Goal: Book appointment/travel/reservation

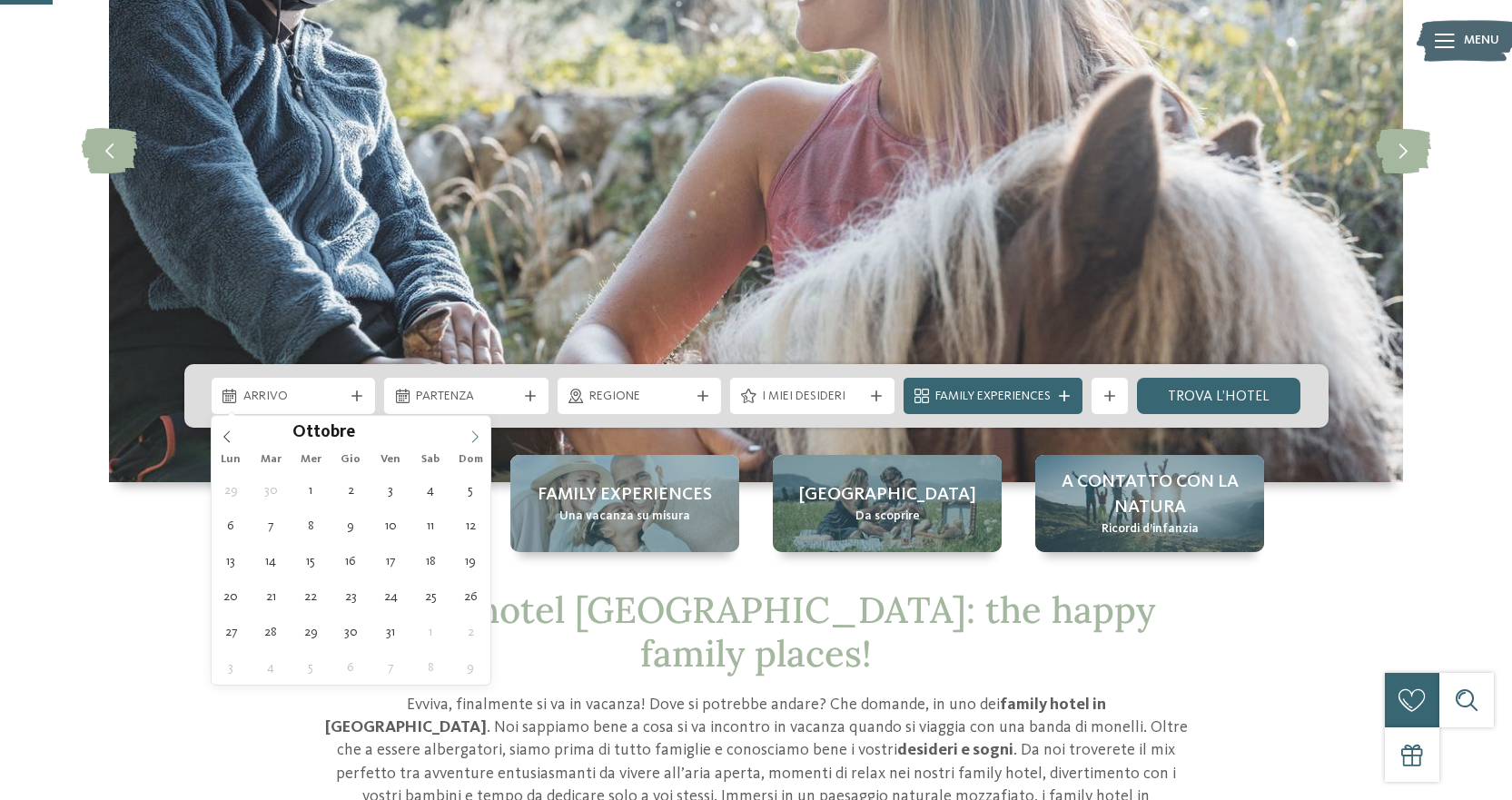
click at [476, 435] on icon at bounding box center [474, 436] width 7 height 12
type input "****"
click at [476, 435] on icon at bounding box center [474, 436] width 7 height 12
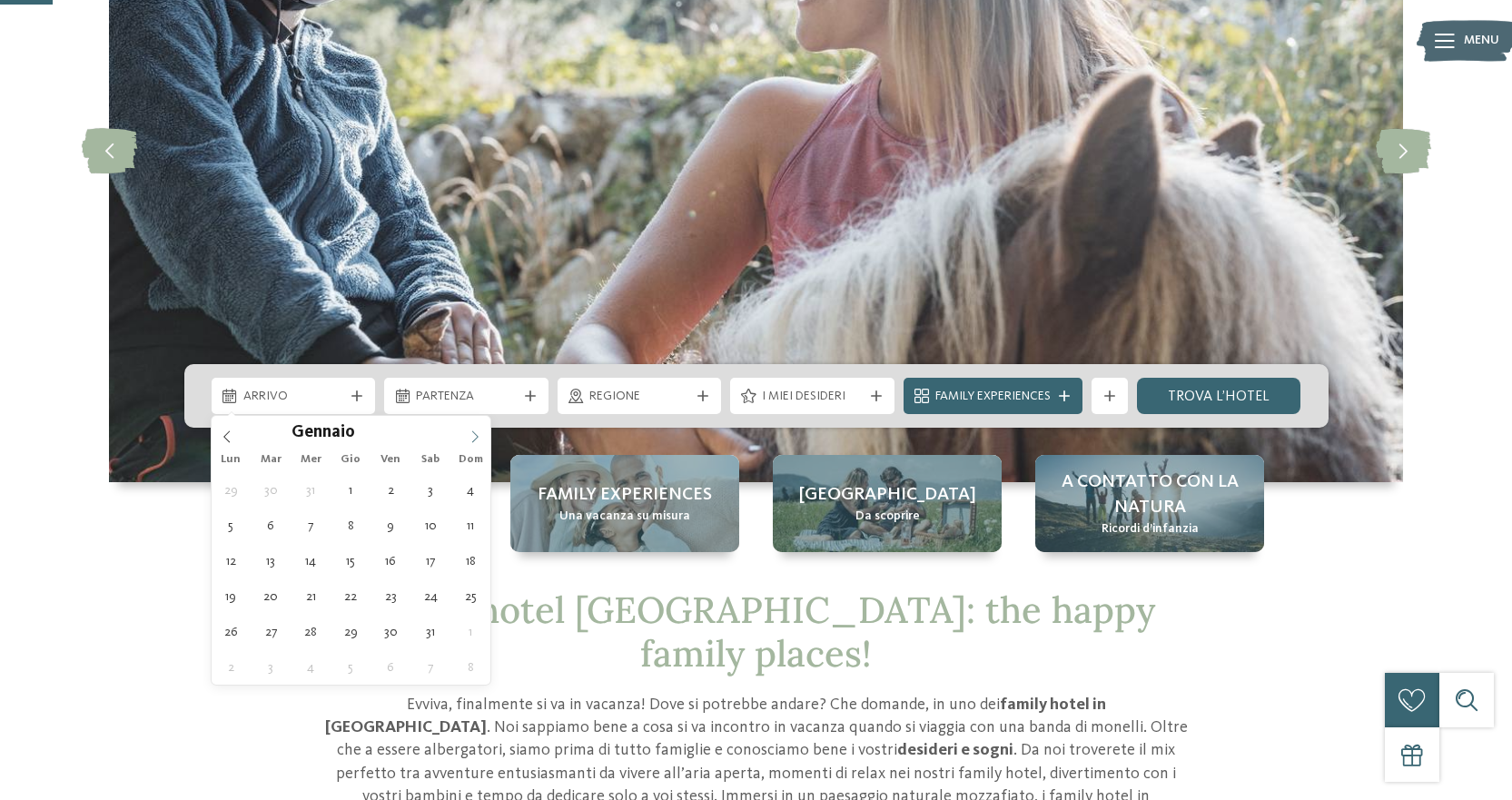
click at [476, 435] on icon at bounding box center [474, 436] width 7 height 12
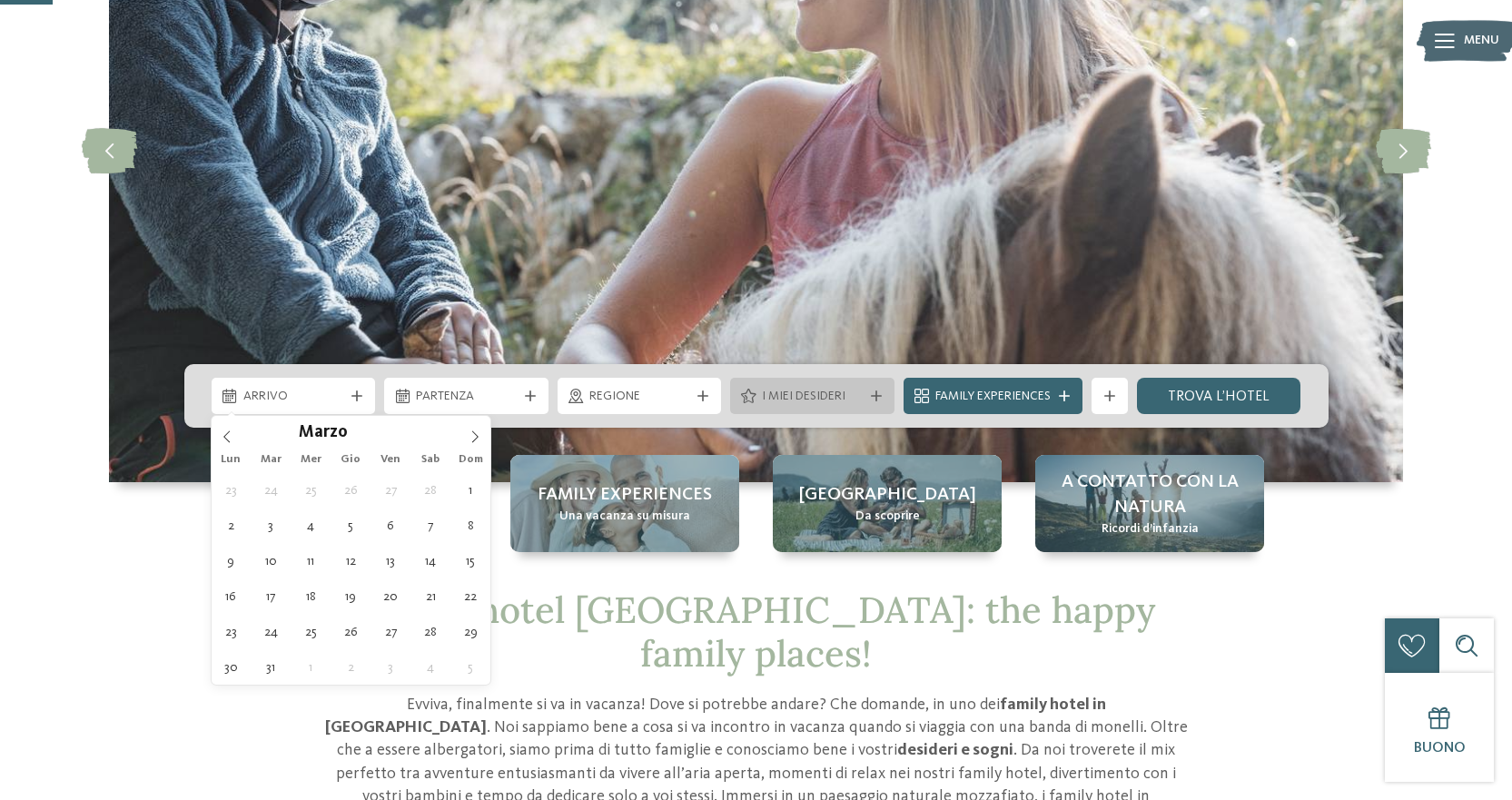
click at [763, 406] on div "I miei desideri" at bounding box center [812, 395] width 164 height 36
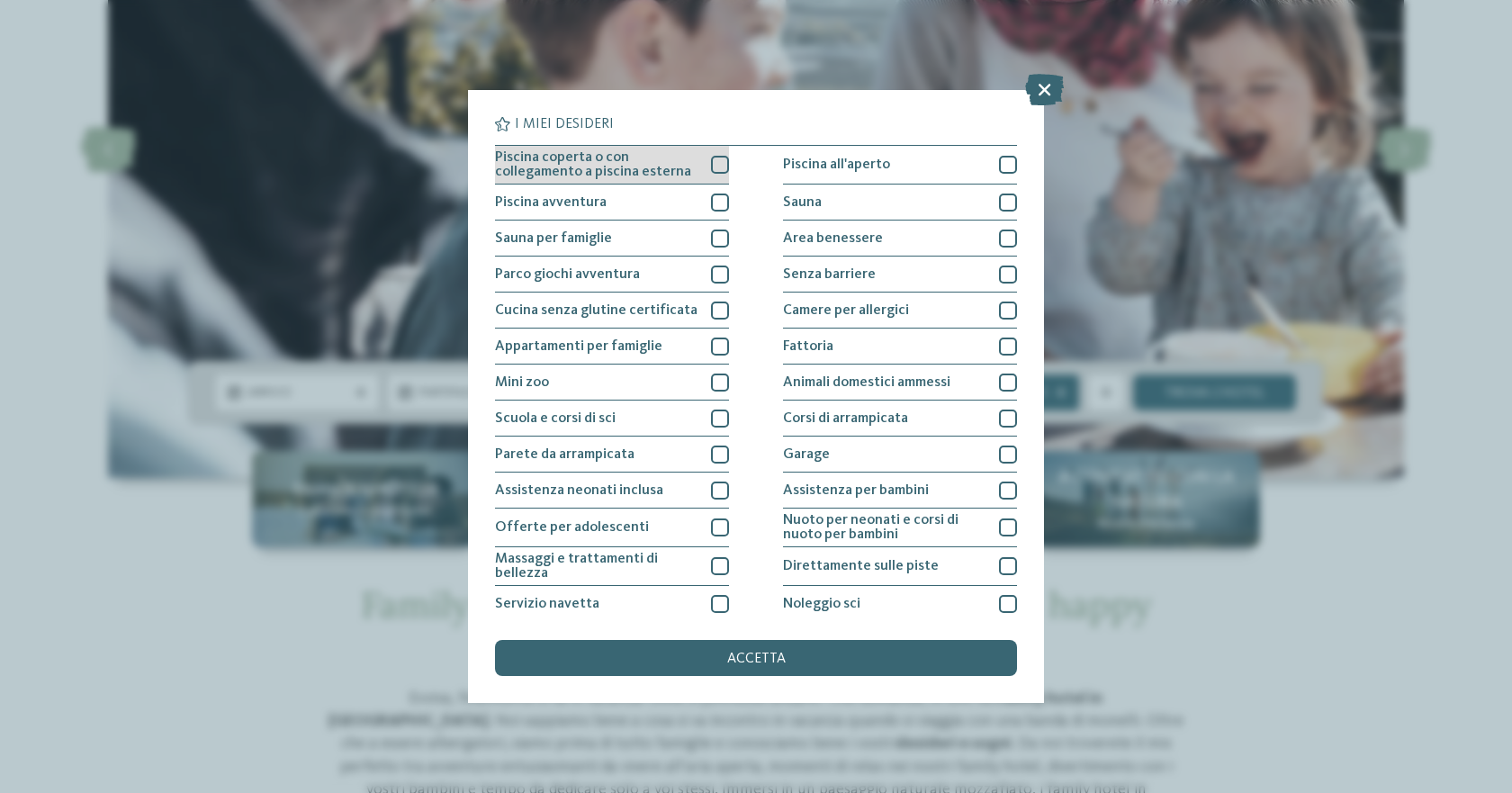
click at [714, 167] on div at bounding box center [719, 165] width 18 height 18
click at [713, 201] on div at bounding box center [719, 201] width 18 height 18
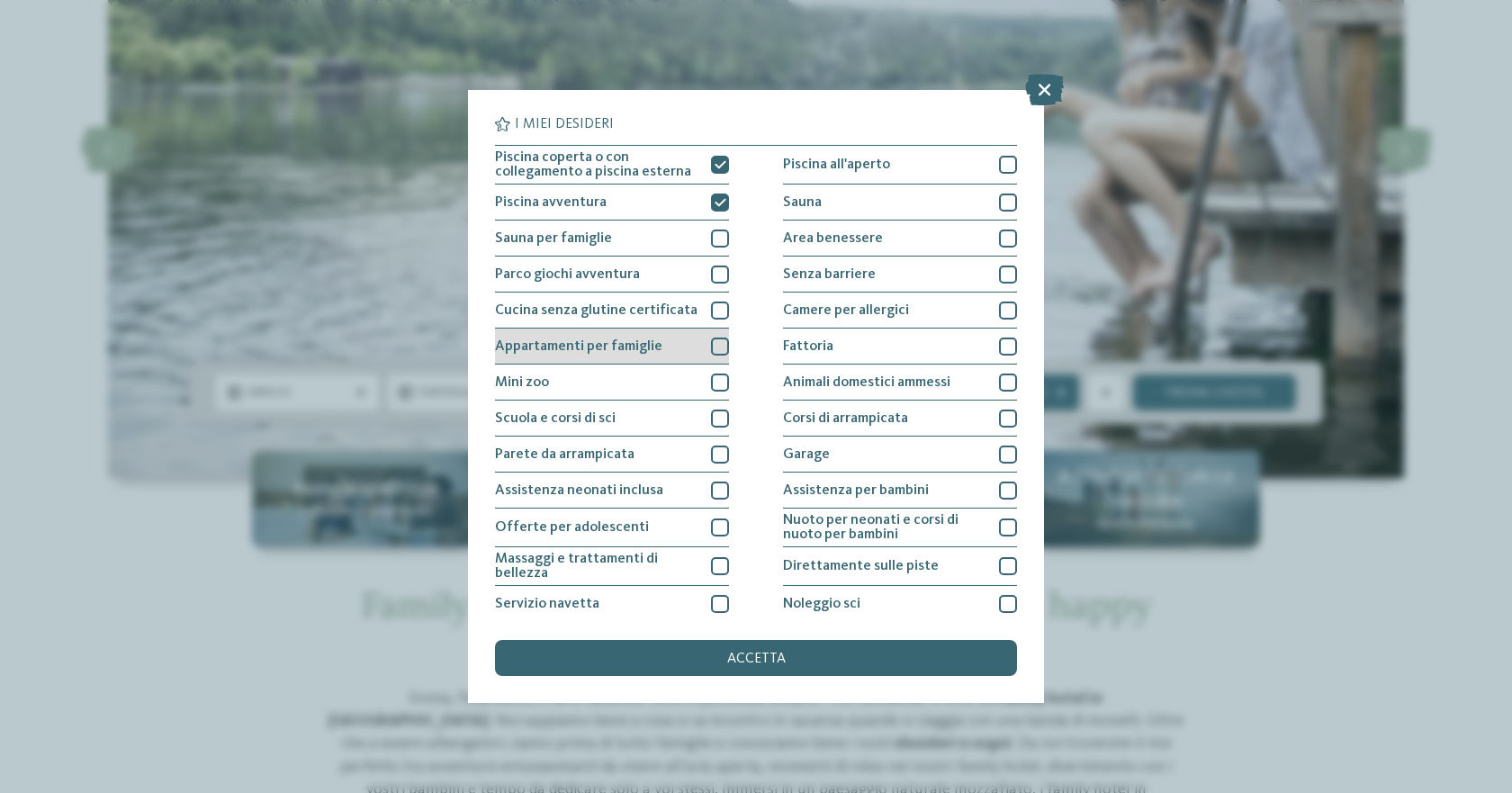
click at [715, 341] on div at bounding box center [719, 346] width 18 height 18
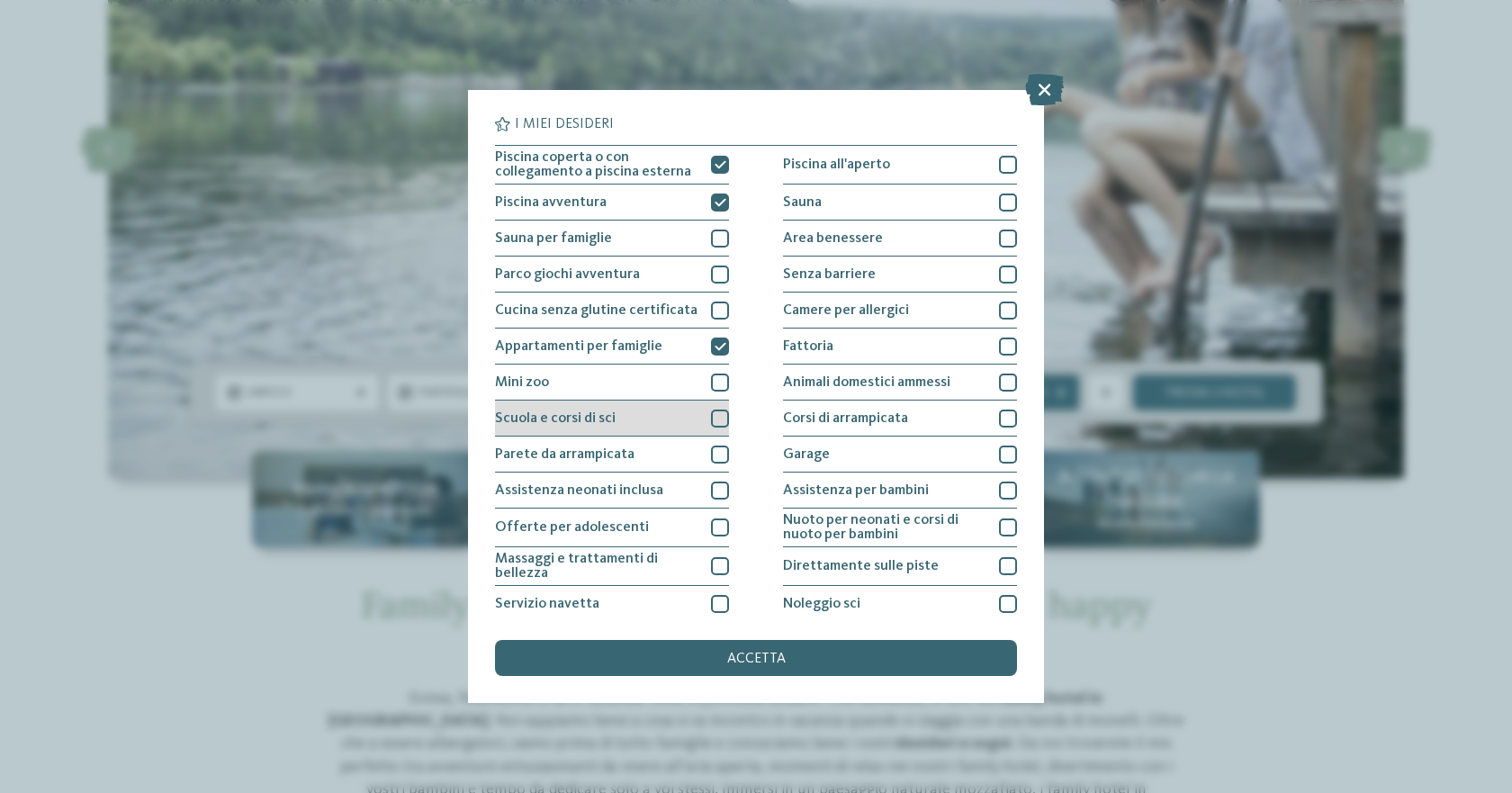
click at [712, 415] on div at bounding box center [719, 418] width 18 height 18
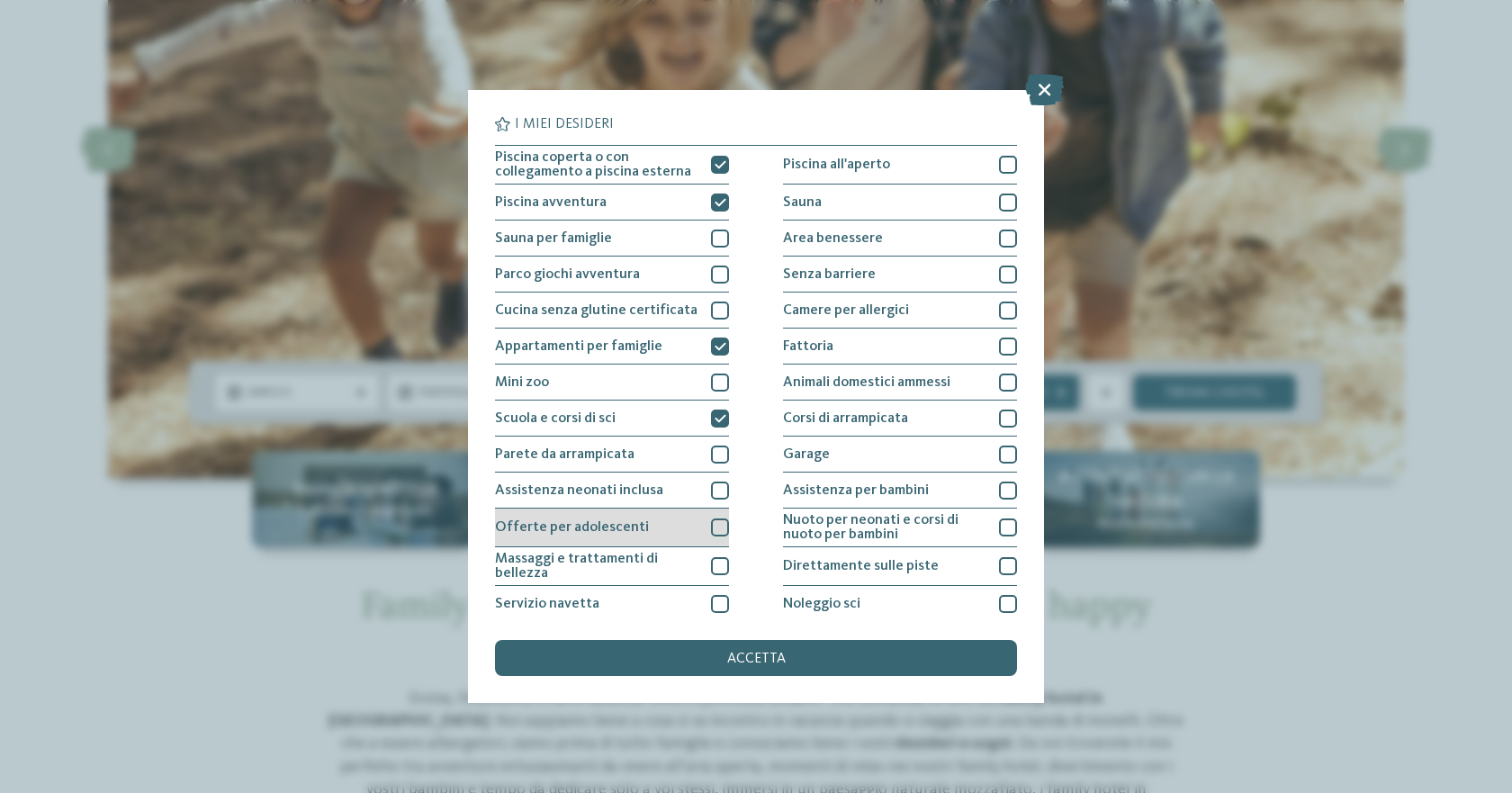
click at [711, 529] on div at bounding box center [719, 527] width 18 height 18
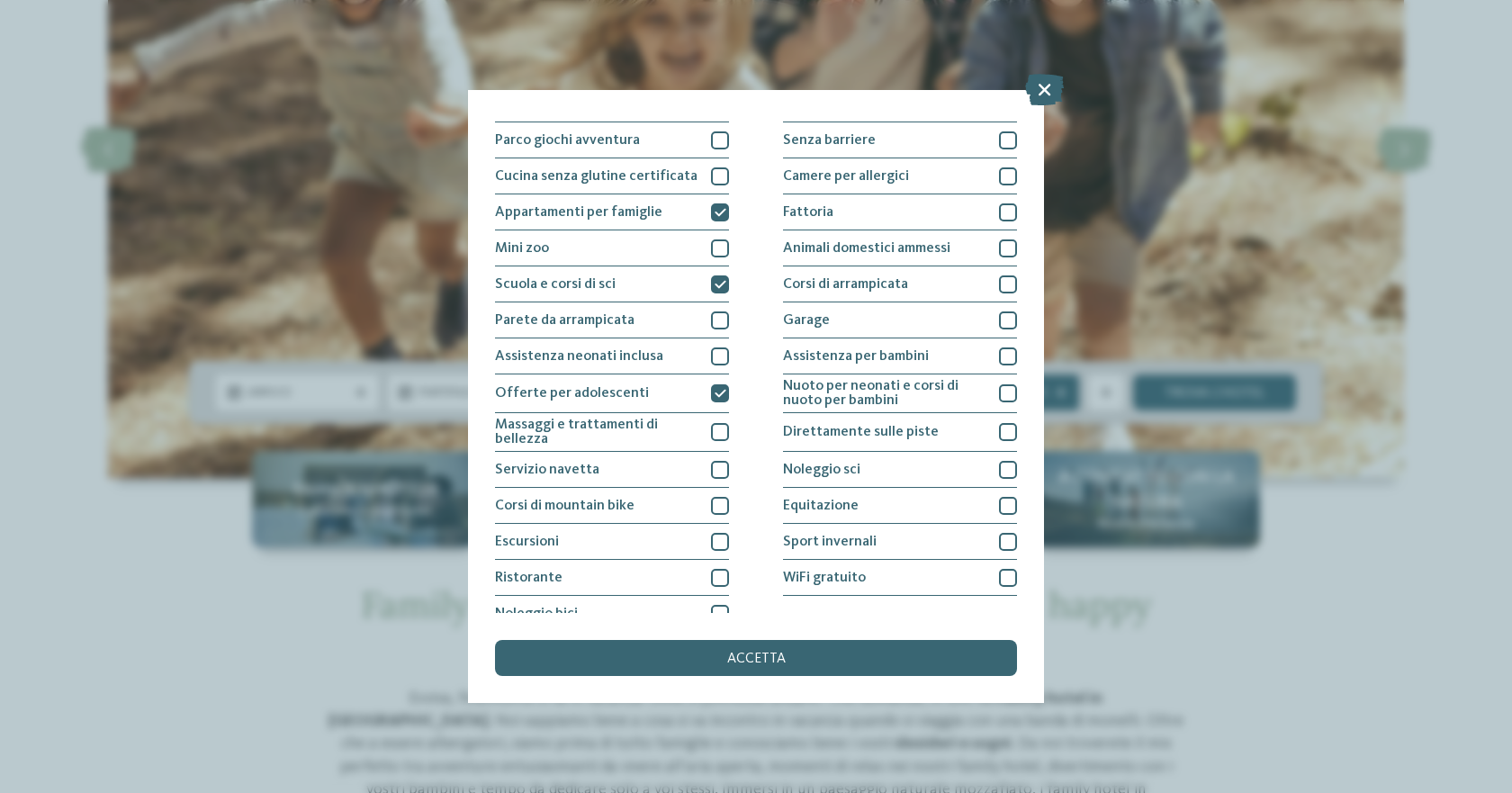
scroll to position [153, 0]
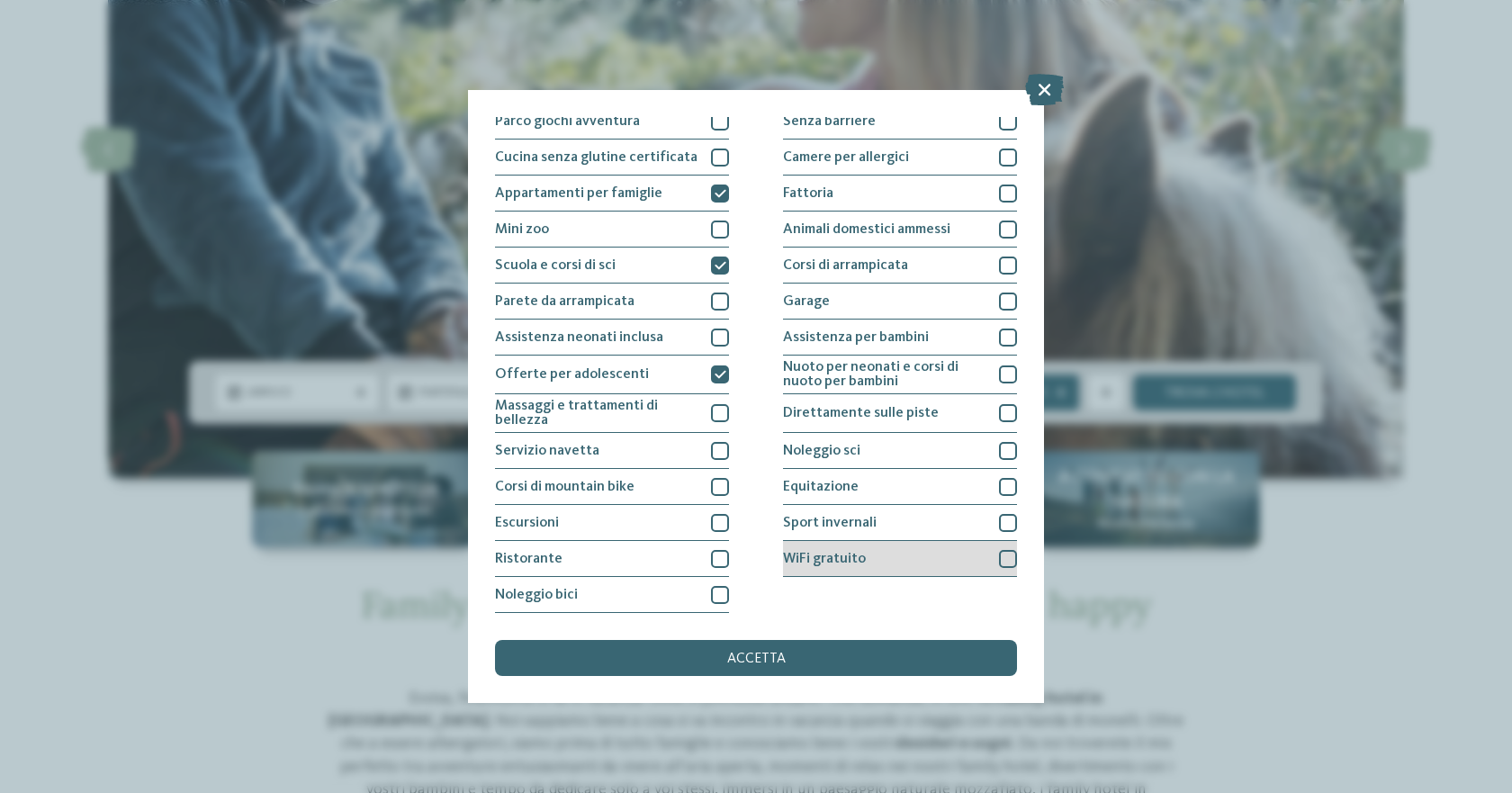
click at [1000, 560] on div at bounding box center [1007, 558] width 18 height 18
click at [1003, 560] on icon at bounding box center [1008, 559] width 12 height 11
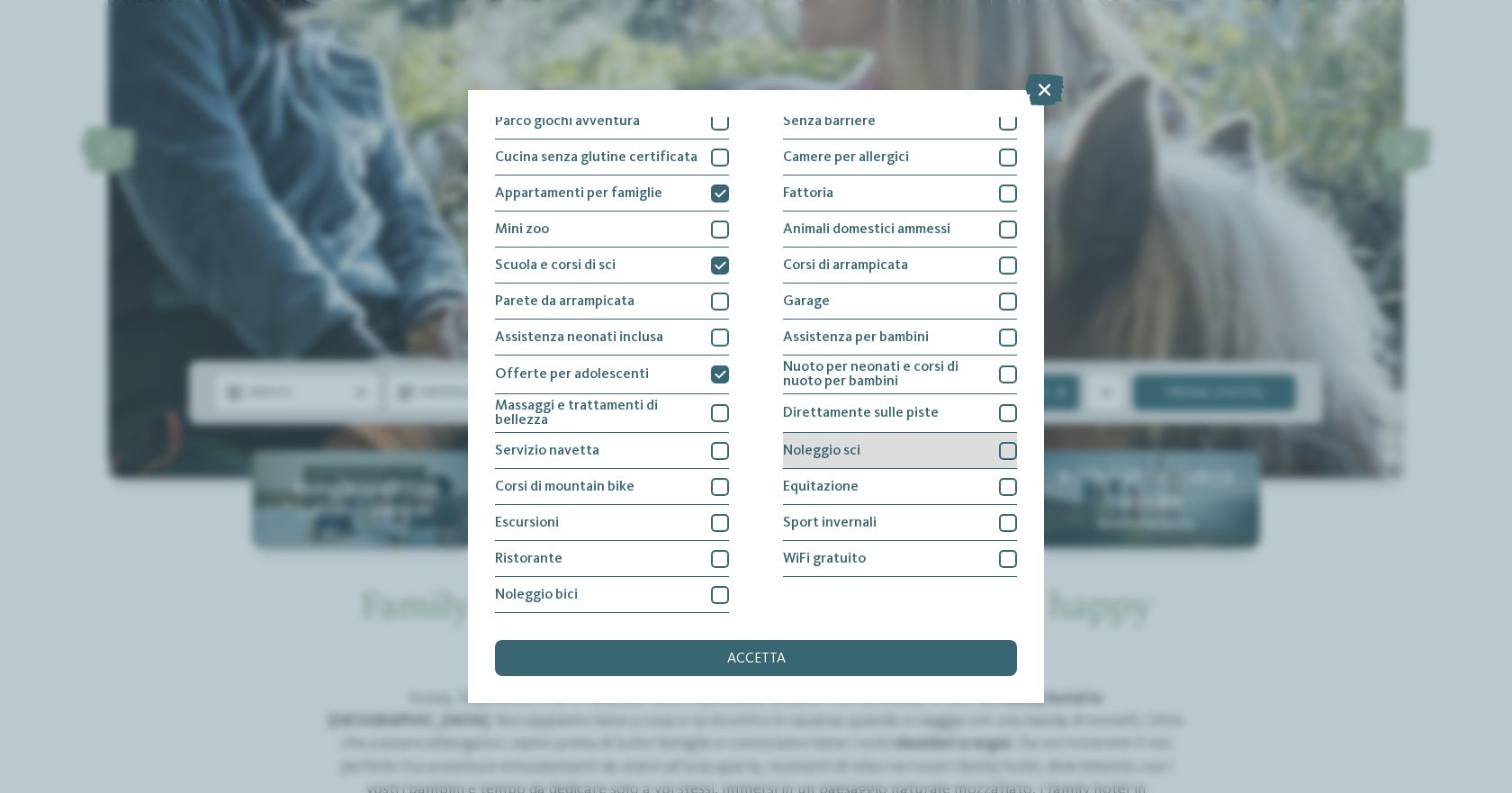
click at [999, 453] on div at bounding box center [1007, 450] width 18 height 18
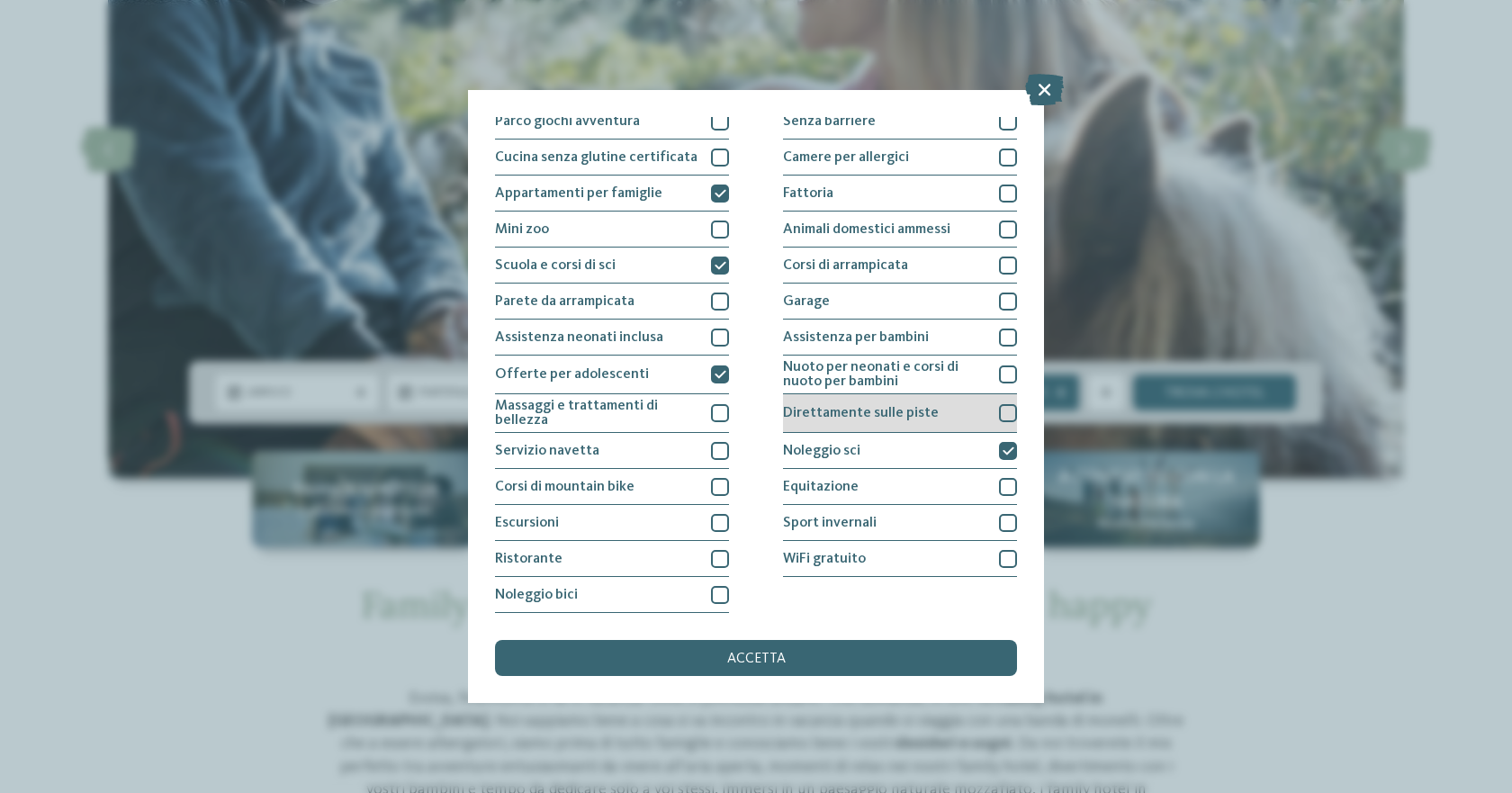
click at [999, 418] on div at bounding box center [1007, 412] width 18 height 18
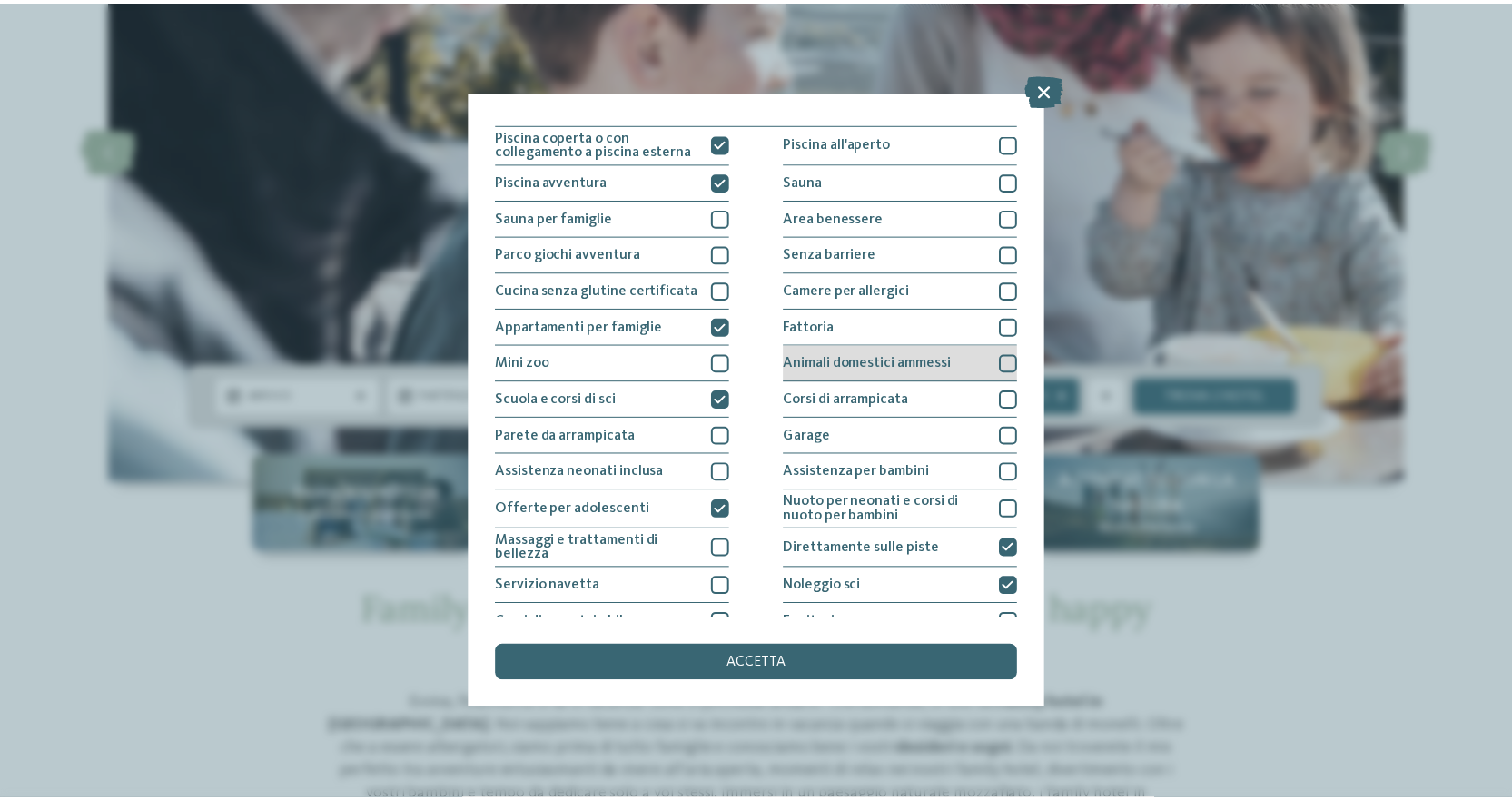
scroll to position [0, 0]
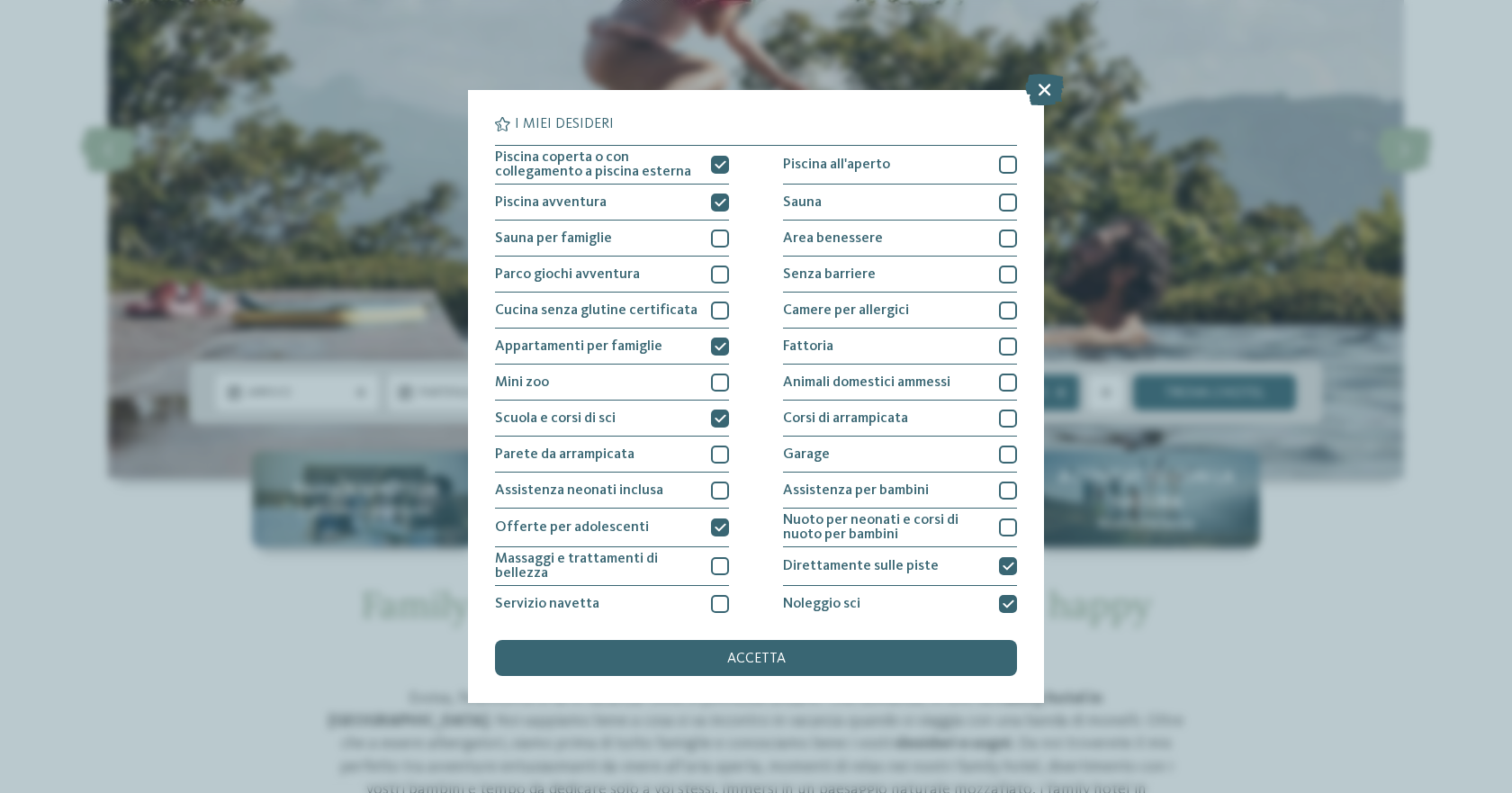
click at [814, 648] on div "accetta" at bounding box center [756, 658] width 522 height 36
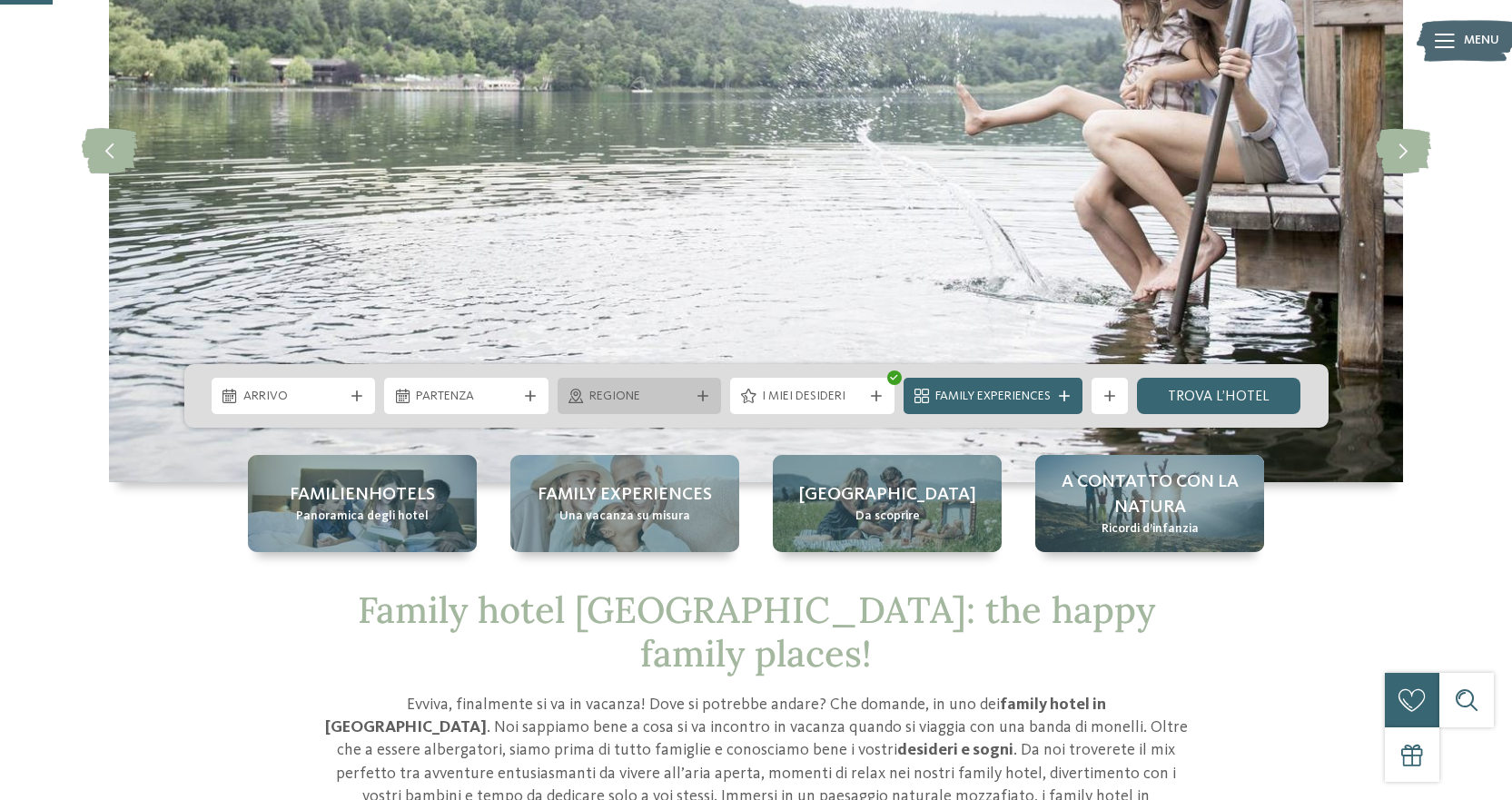
click at [620, 402] on span "Regione" at bounding box center [639, 396] width 101 height 18
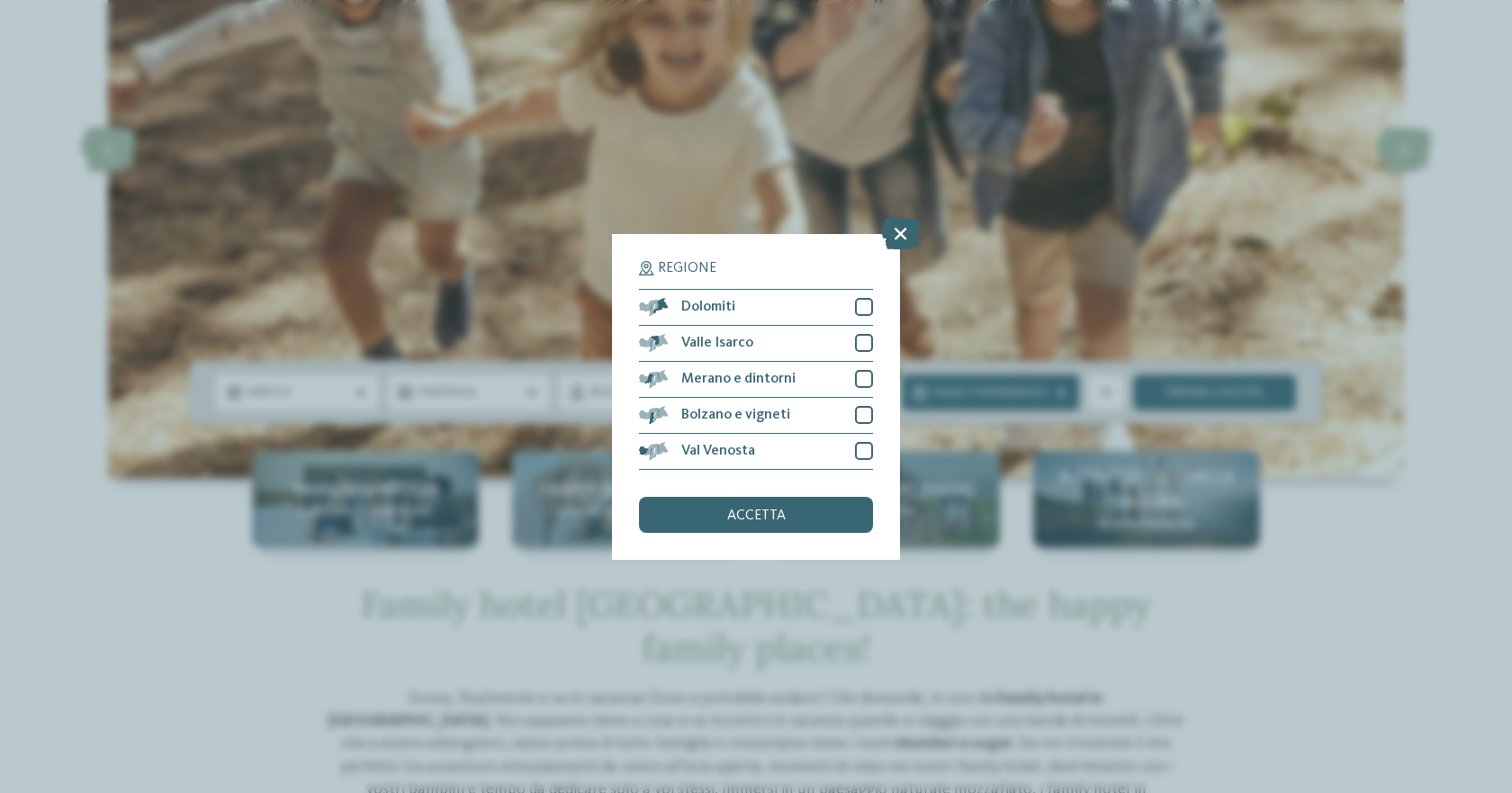
click at [899, 264] on div "Regione Dolomiti [GEOGRAPHIC_DATA]" at bounding box center [756, 396] width 288 height 326
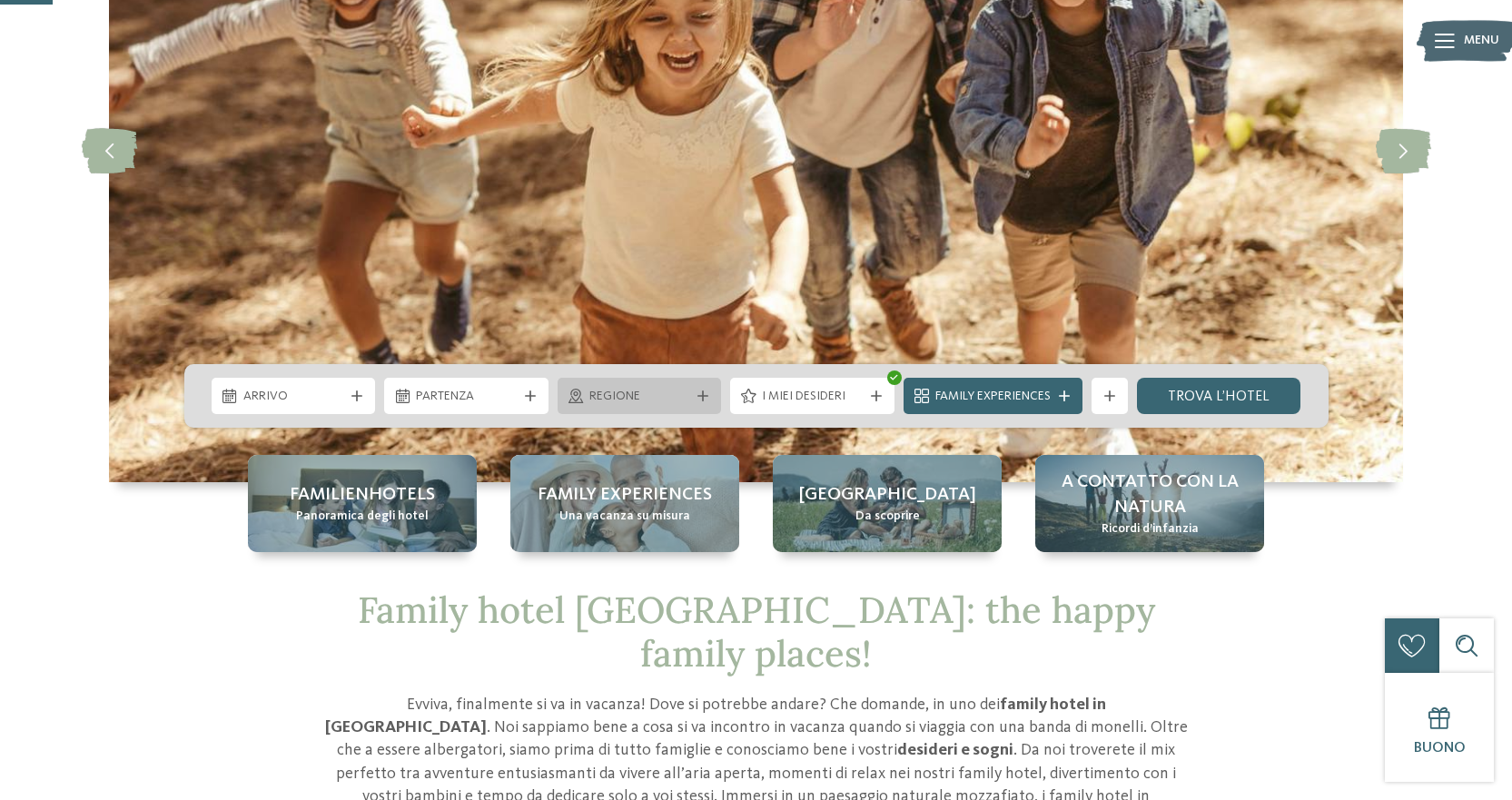
click at [678, 388] on span "Regione" at bounding box center [639, 396] width 101 height 18
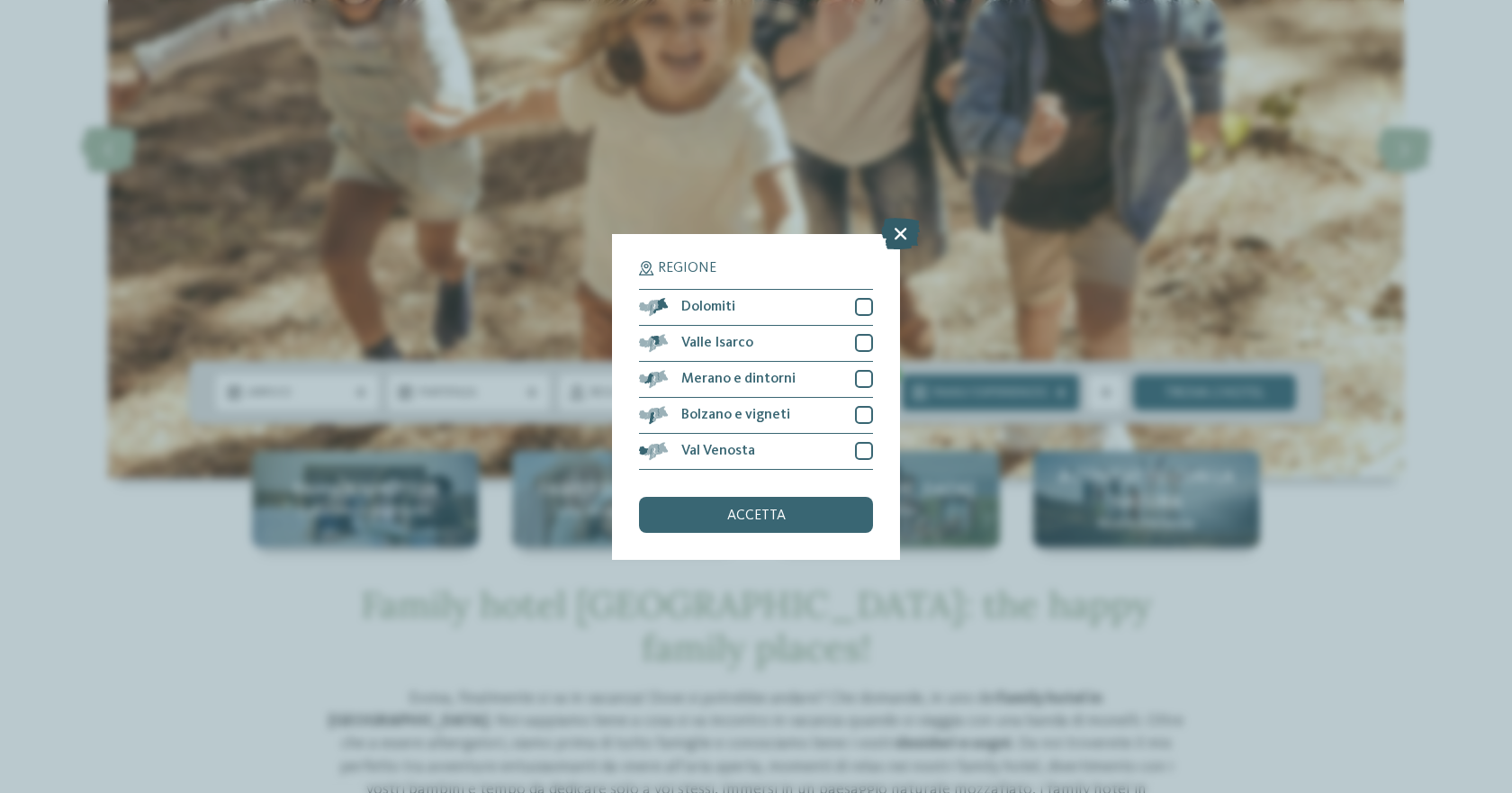
click at [907, 232] on icon at bounding box center [901, 233] width 39 height 31
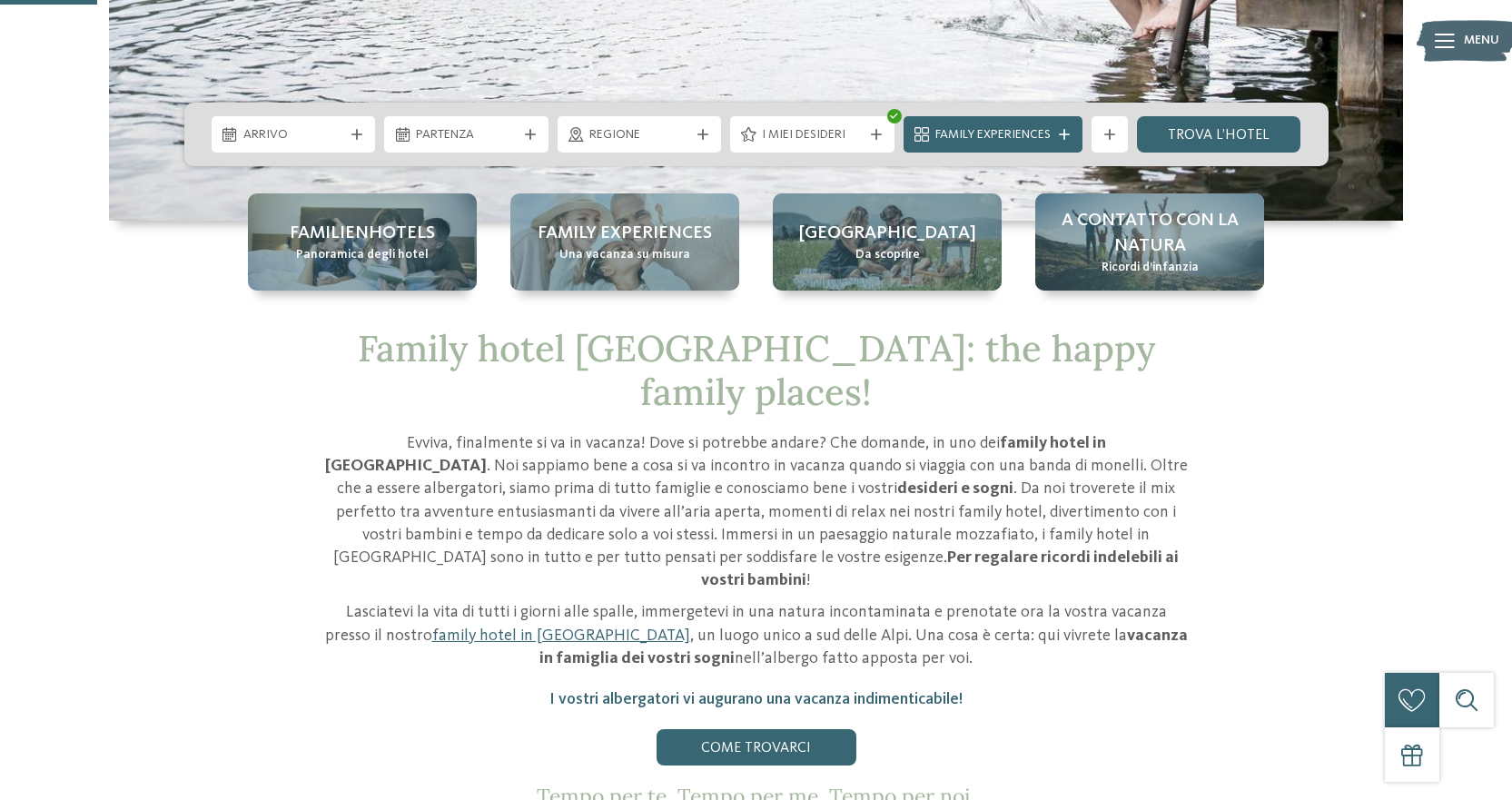
scroll to position [545, 0]
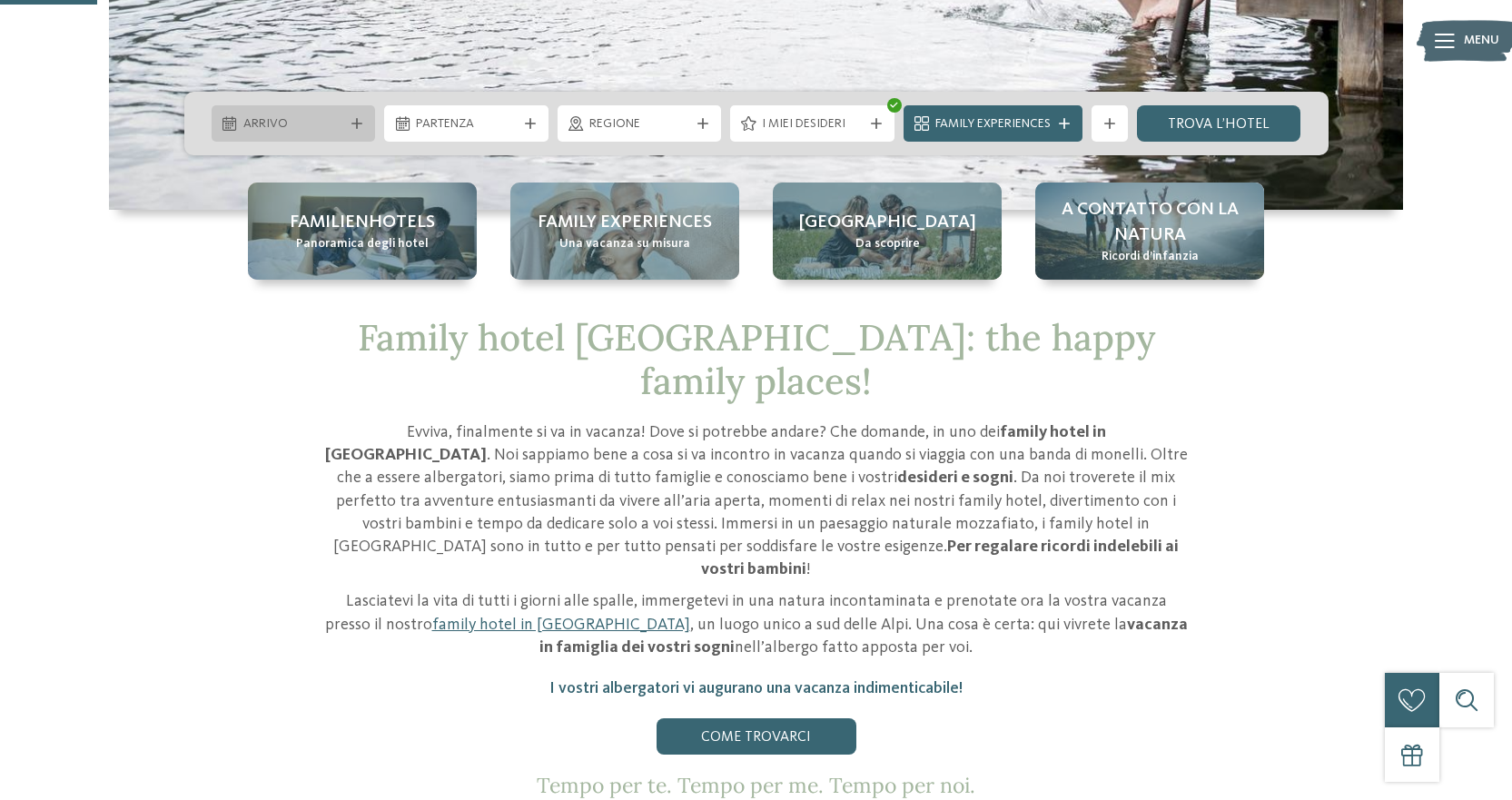
click at [355, 120] on icon at bounding box center [357, 124] width 11 height 11
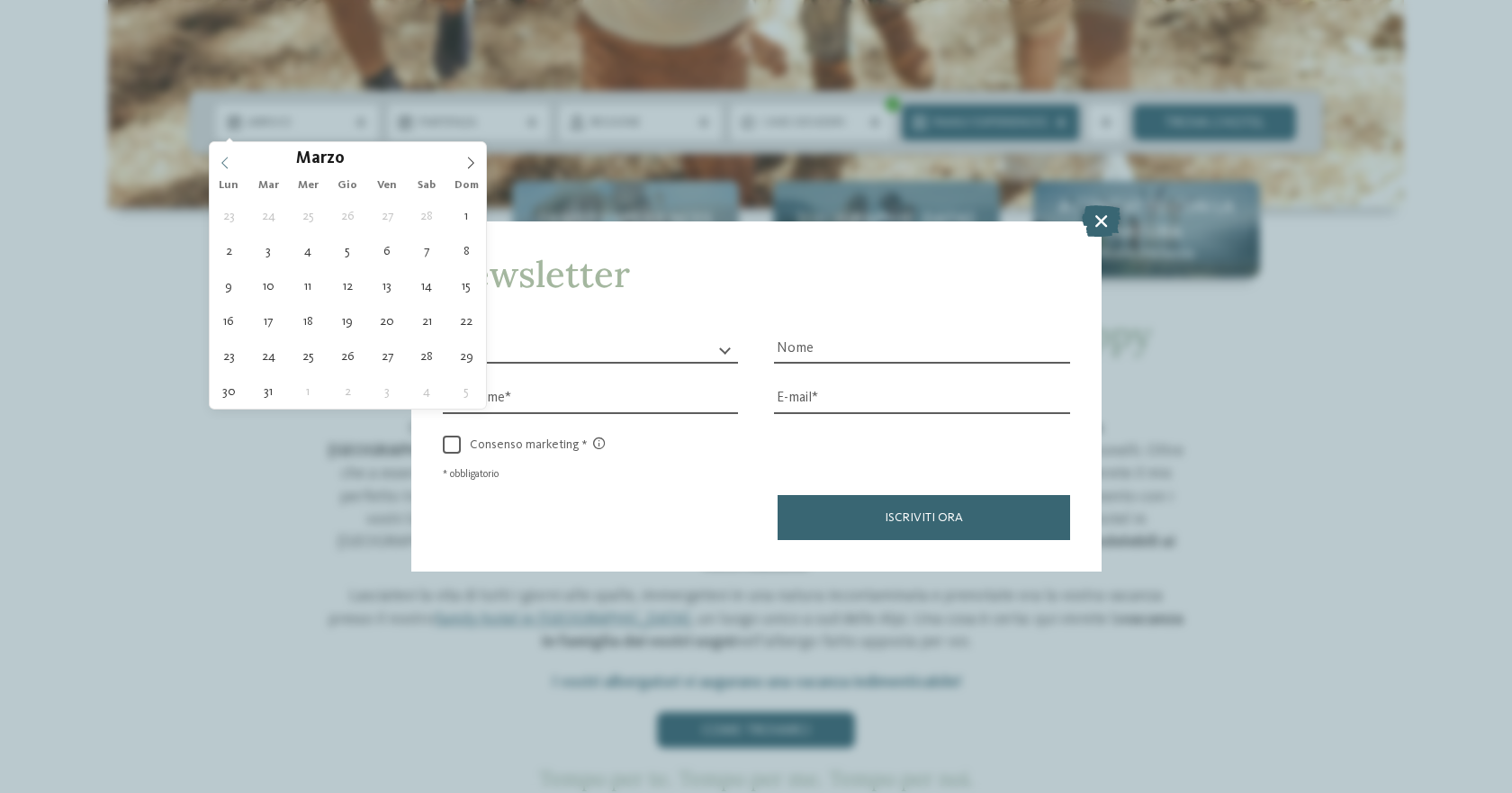
click at [224, 155] on span at bounding box center [225, 157] width 30 height 30
type div "[DATE]"
type input "****"
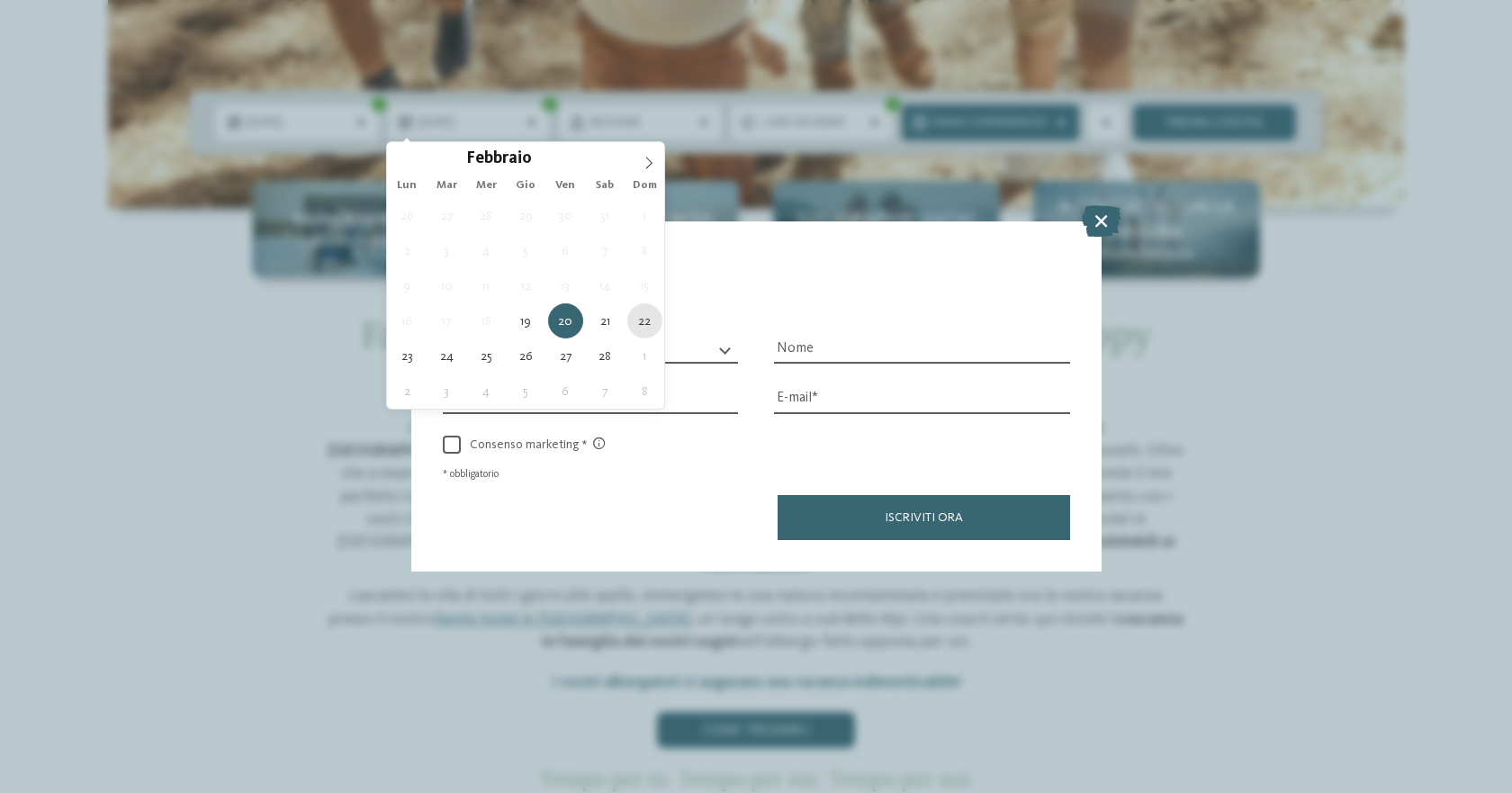
type div "[DATE]"
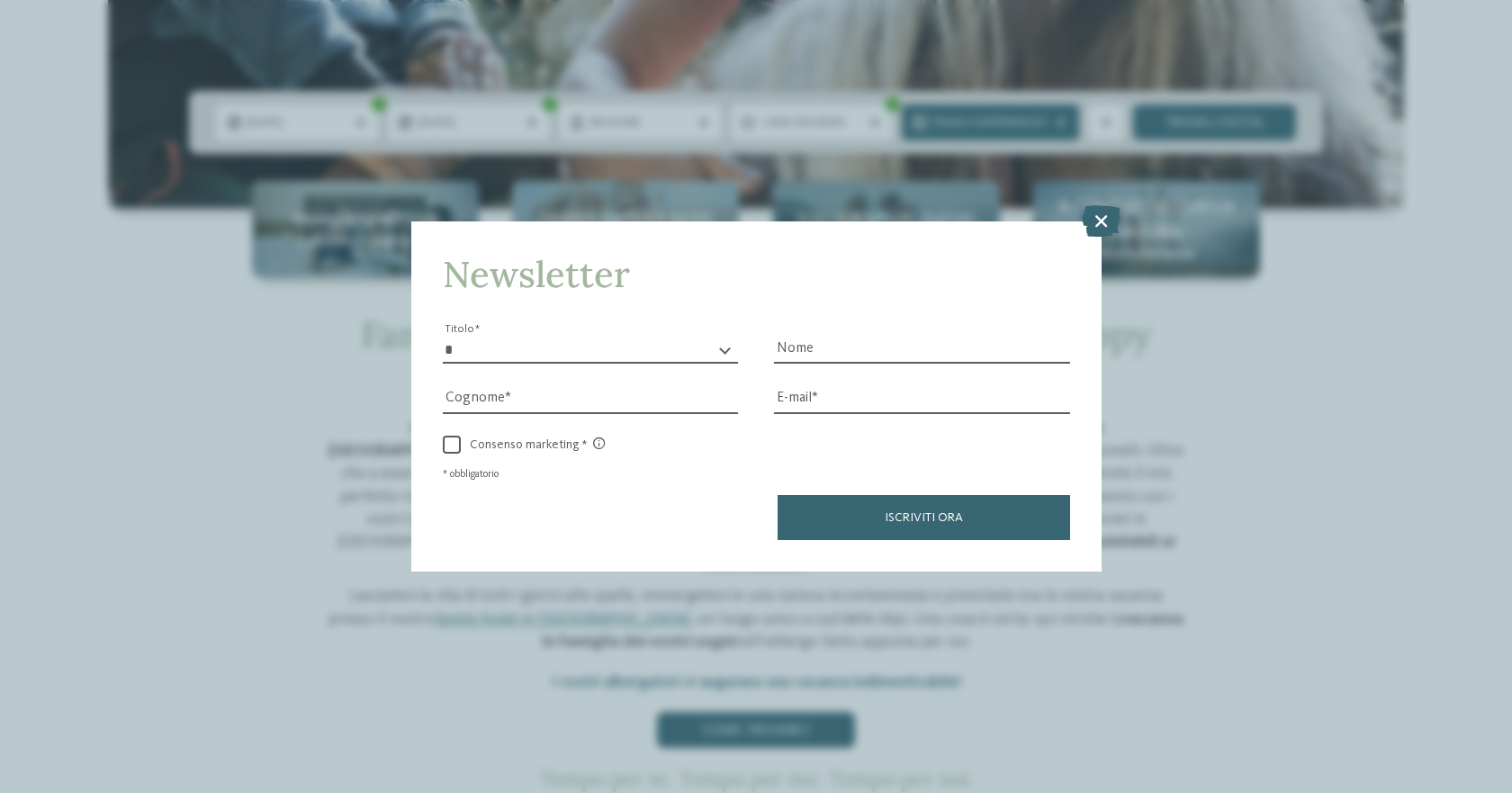
click at [548, 336] on div "* ****** ******* ******** ****** Titolo" at bounding box center [591, 339] width 296 height 50
click at [1104, 227] on icon at bounding box center [1102, 221] width 39 height 31
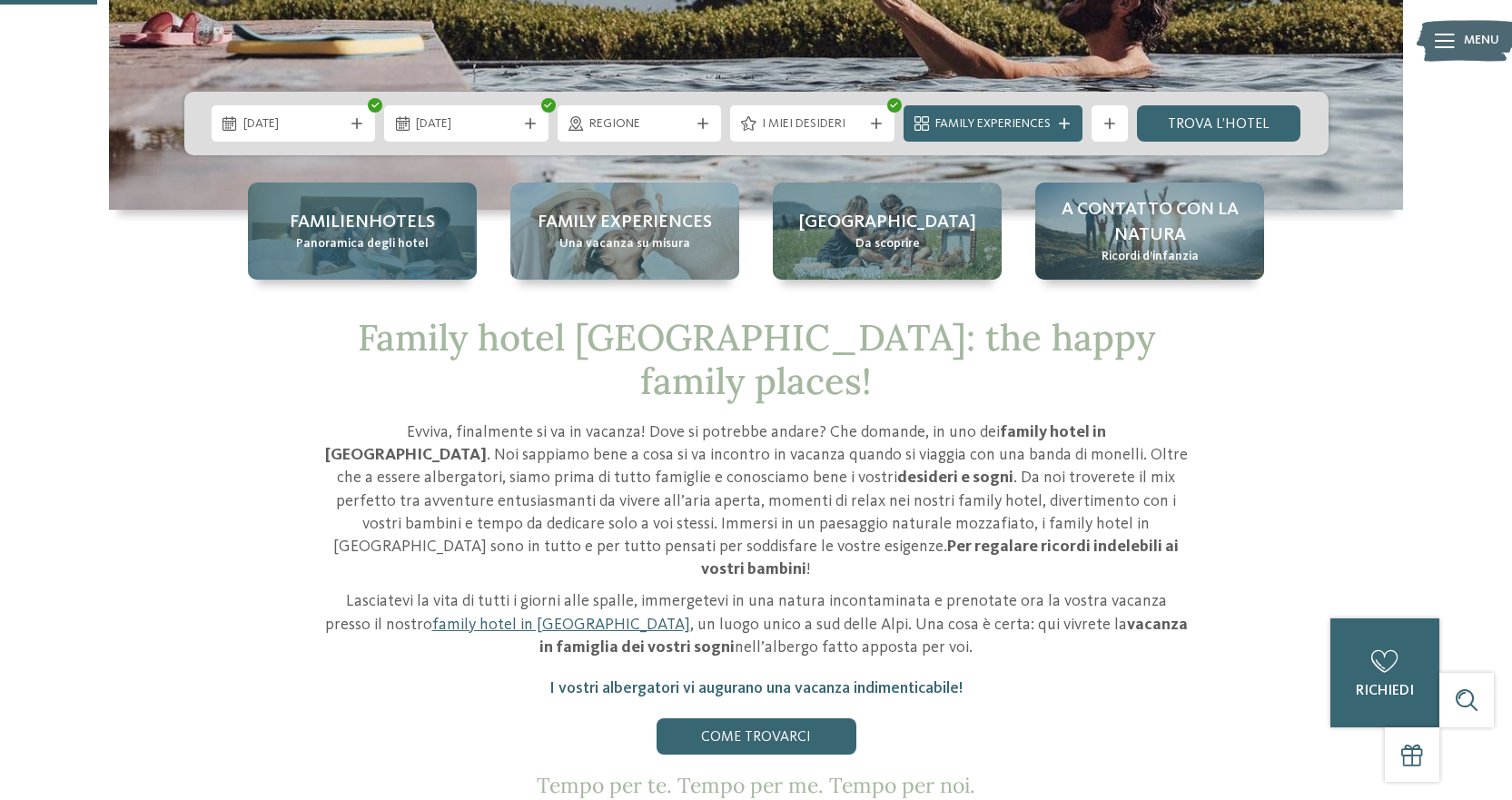
click at [419, 246] on span "Panoramica degli hotel" at bounding box center [363, 243] width 132 height 18
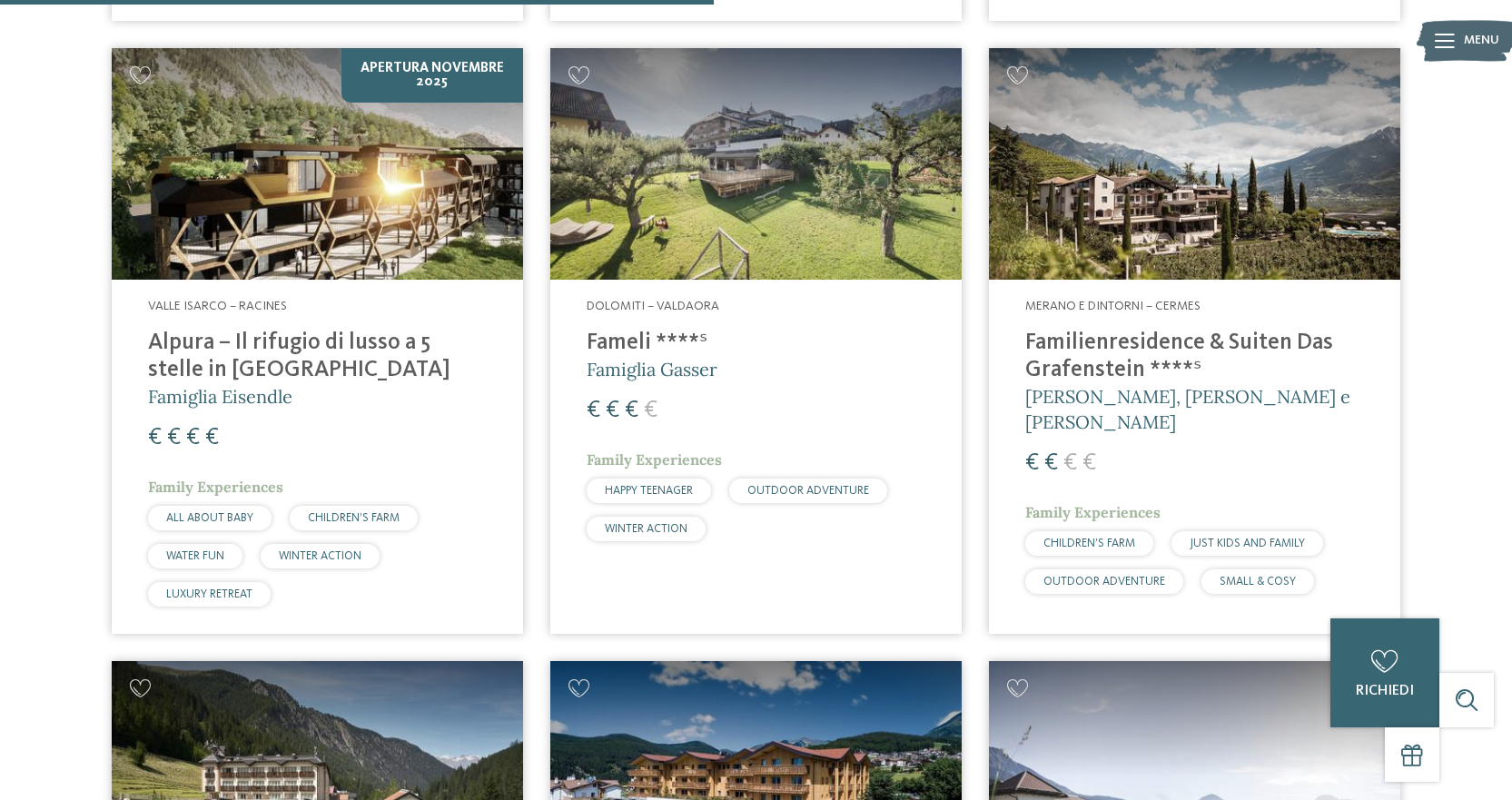
scroll to position [2906, 0]
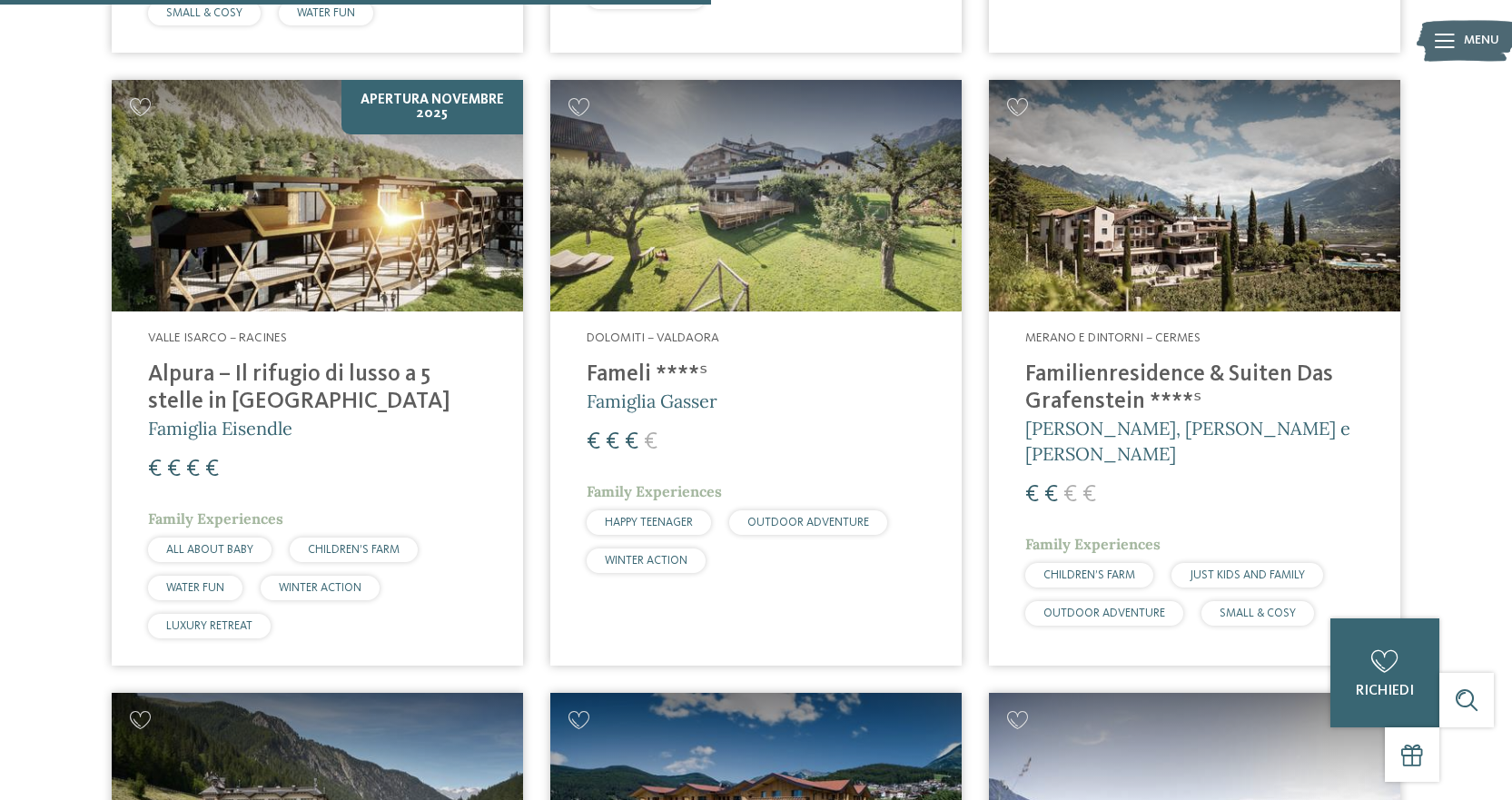
click at [352, 224] on img at bounding box center [317, 196] width 411 height 231
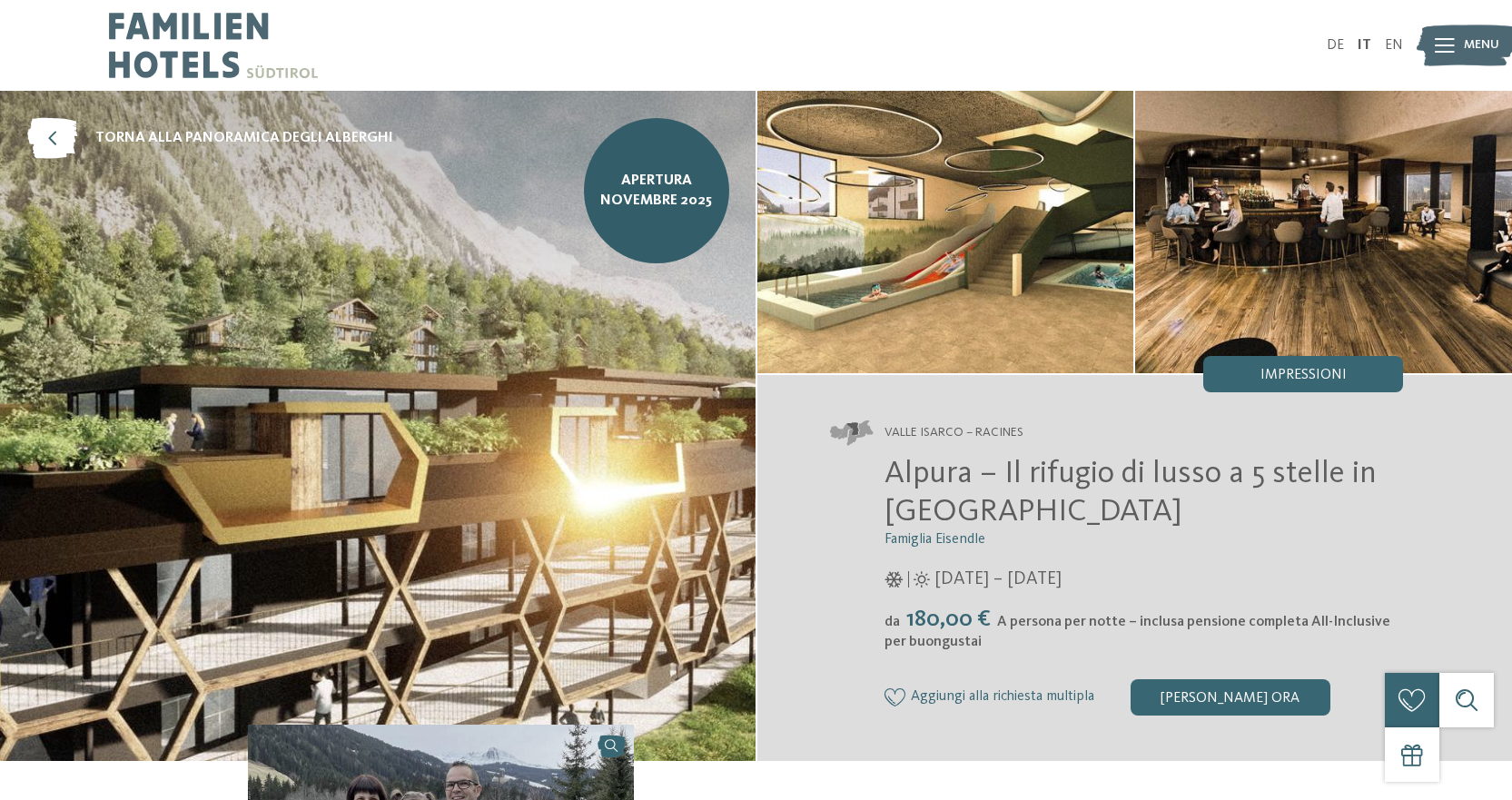
click at [1022, 277] on img at bounding box center [945, 231] width 377 height 283
click at [1382, 190] on img at bounding box center [1324, 231] width 377 height 283
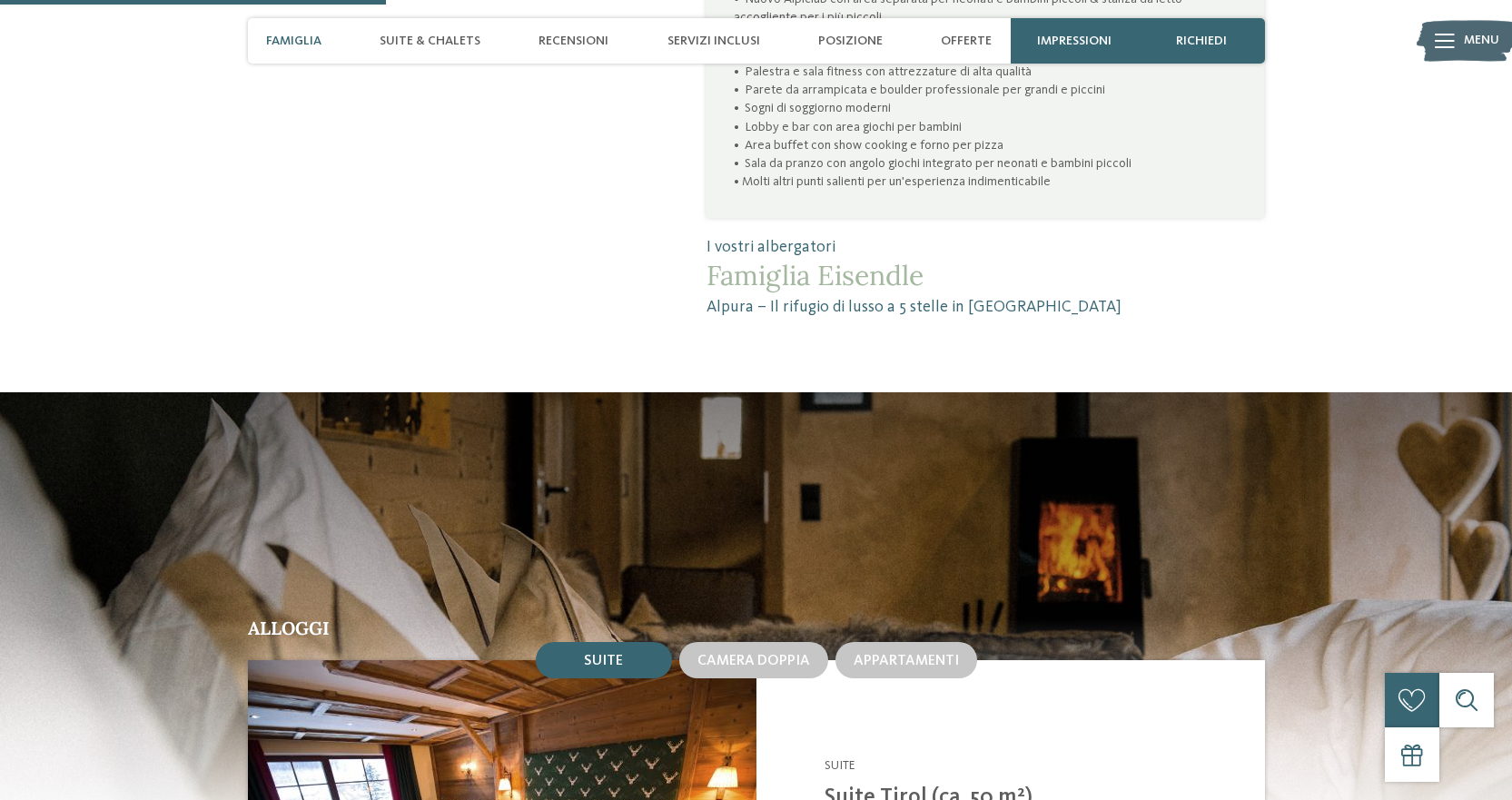
scroll to position [1816, 0]
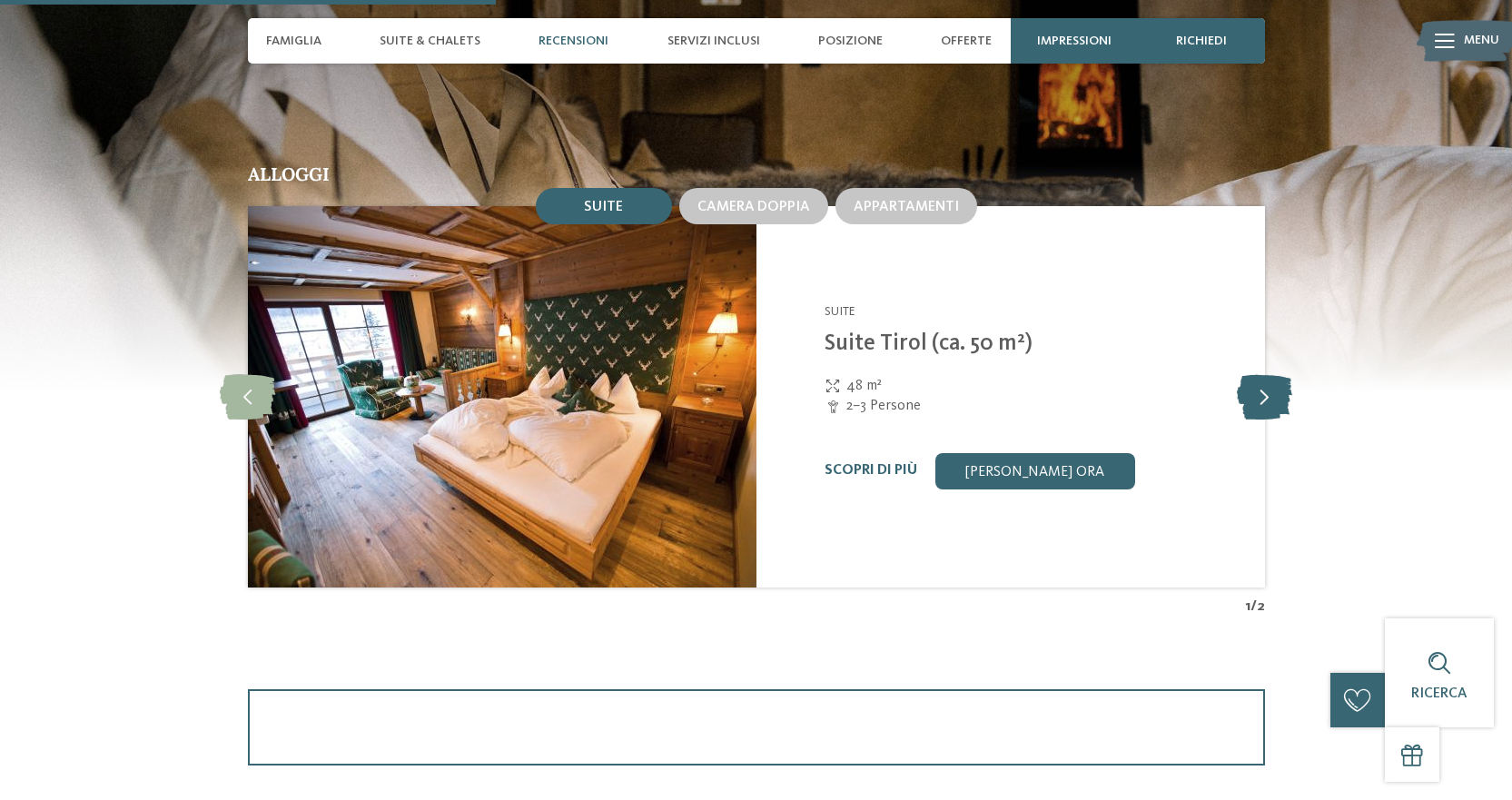
click at [1256, 388] on icon at bounding box center [1264, 396] width 55 height 46
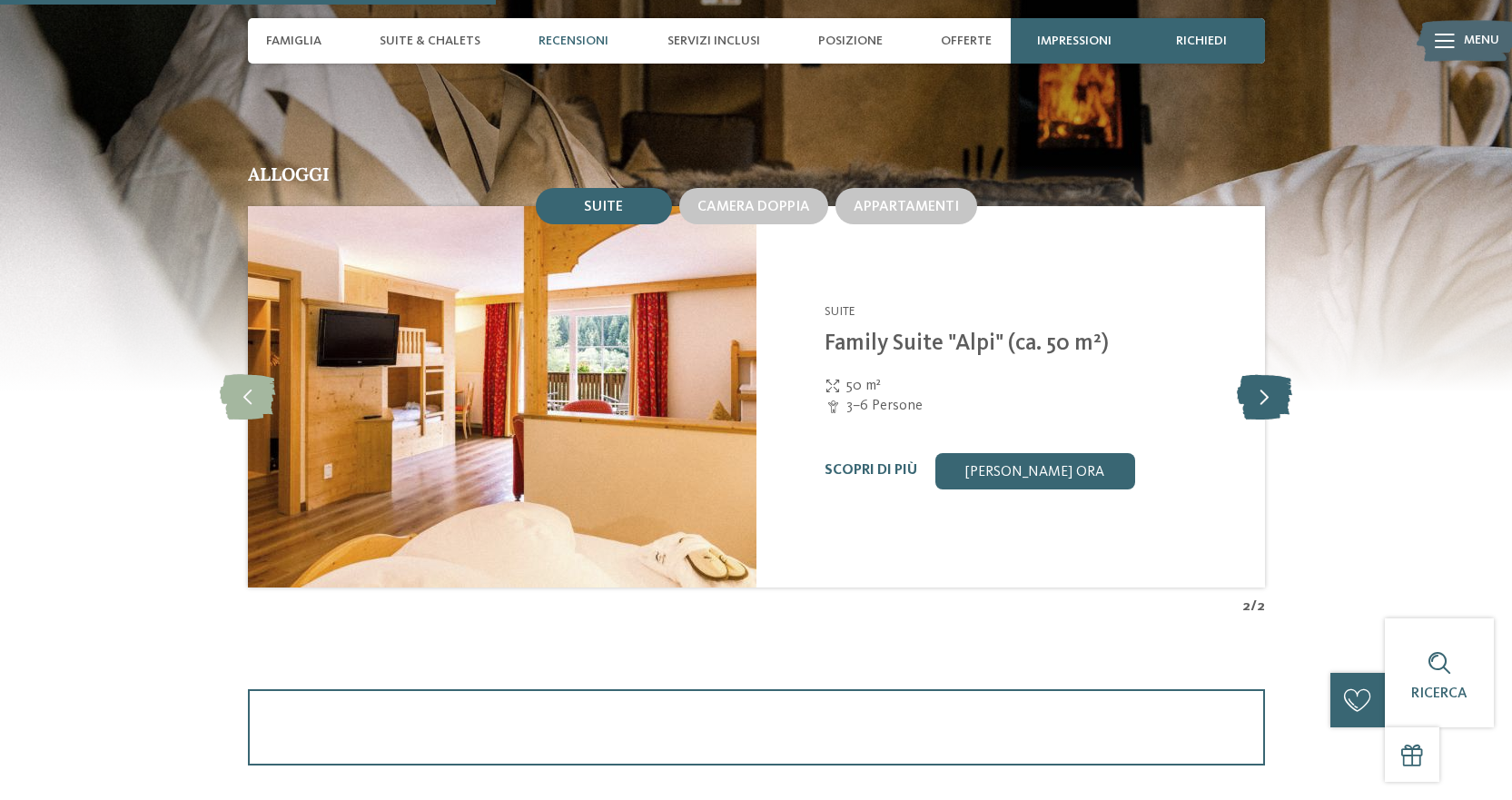
click at [1262, 388] on icon at bounding box center [1264, 396] width 55 height 46
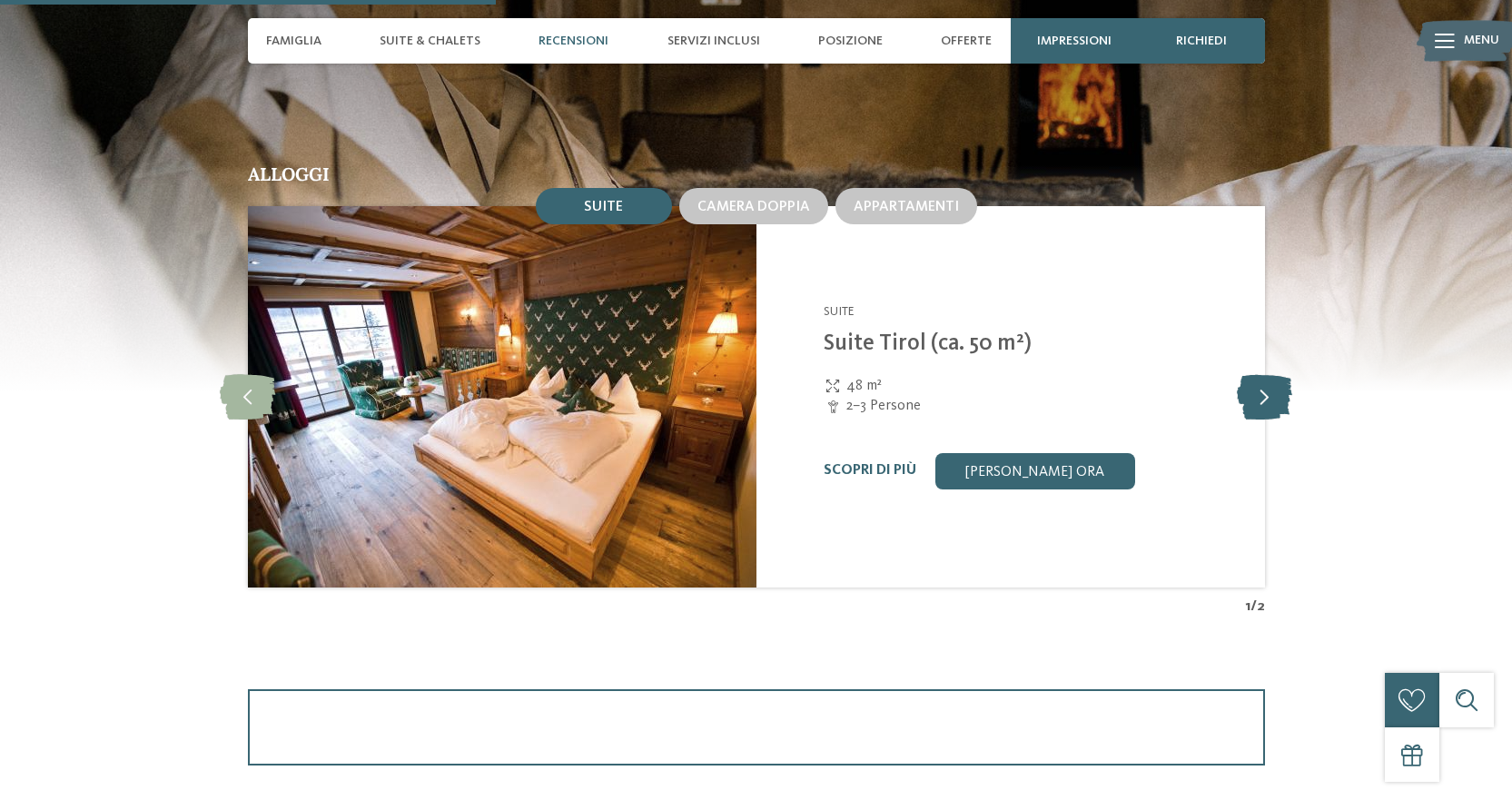
click at [1262, 388] on icon at bounding box center [1264, 396] width 55 height 46
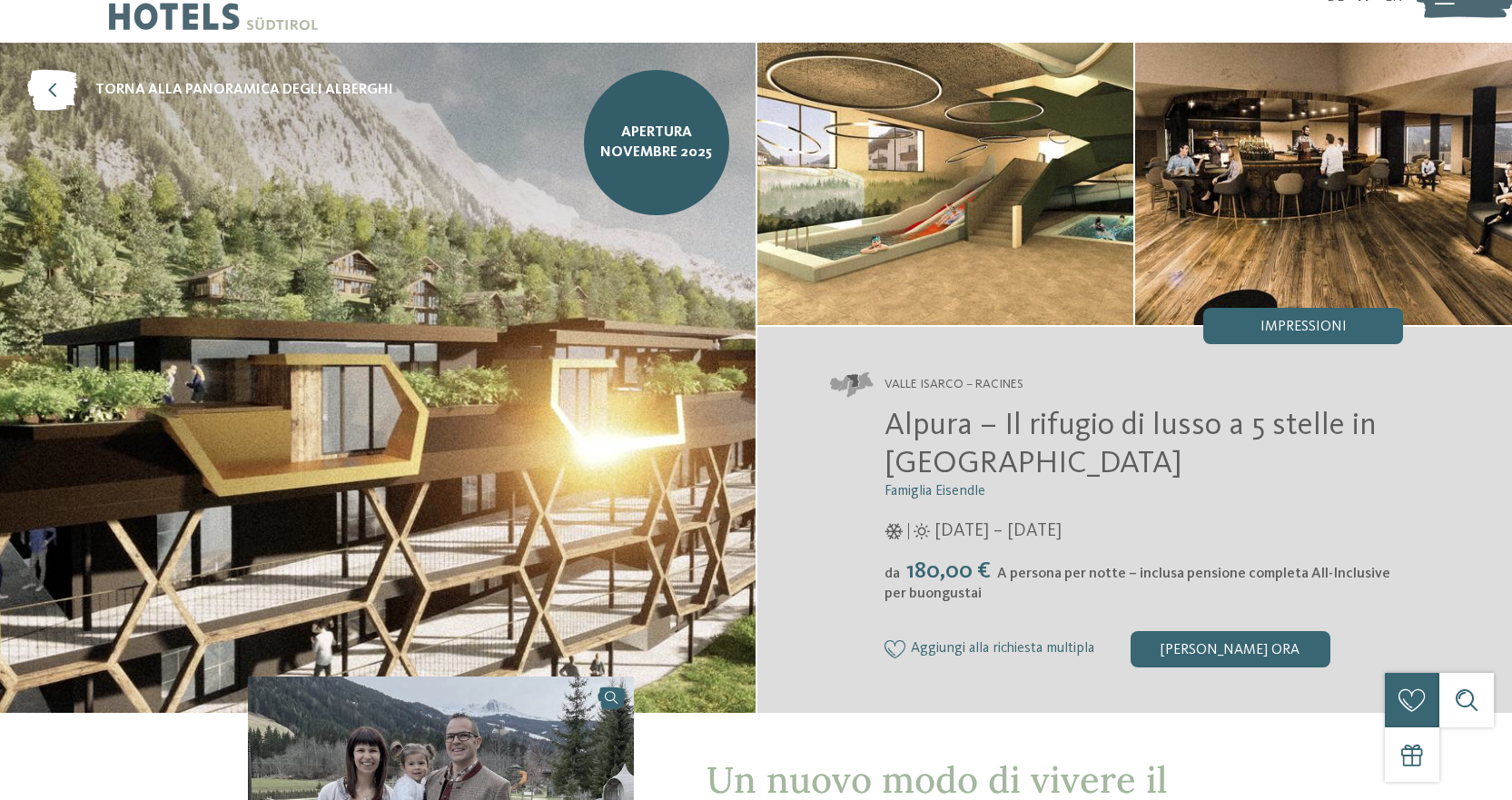
scroll to position [0, 0]
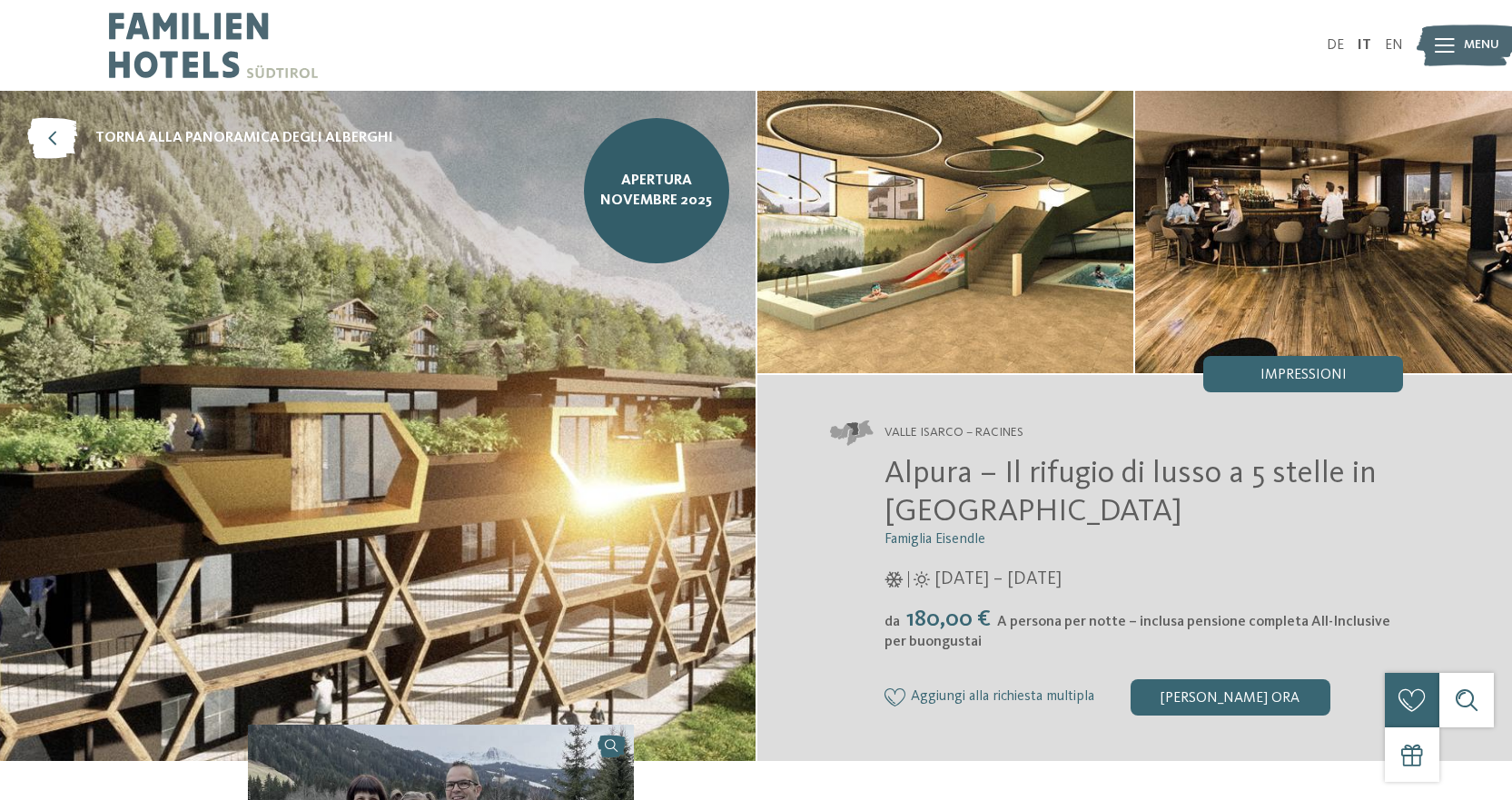
click at [1389, 244] on img at bounding box center [1324, 231] width 377 height 283
click at [956, 281] on img at bounding box center [945, 231] width 377 height 283
